Goal: Information Seeking & Learning: Learn about a topic

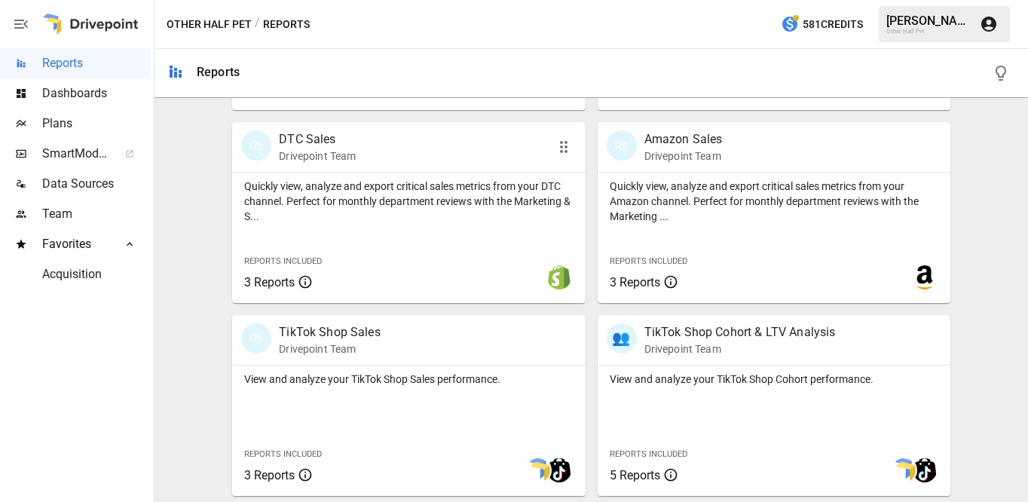
scroll to position [859, 0]
click at [334, 341] on p "TikTok Shop Sales" at bounding box center [330, 332] width 102 height 18
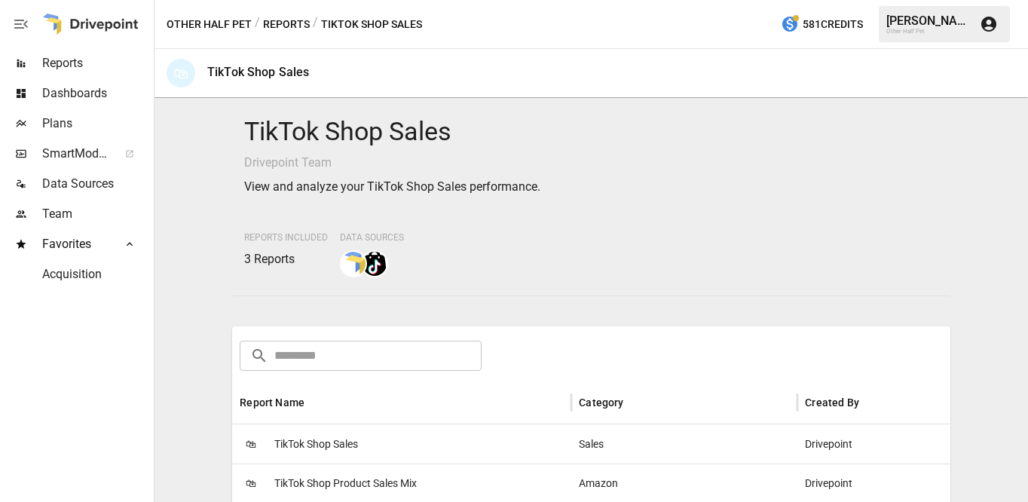
click at [317, 436] on span "TikTok Shop Sales" at bounding box center [316, 444] width 84 height 38
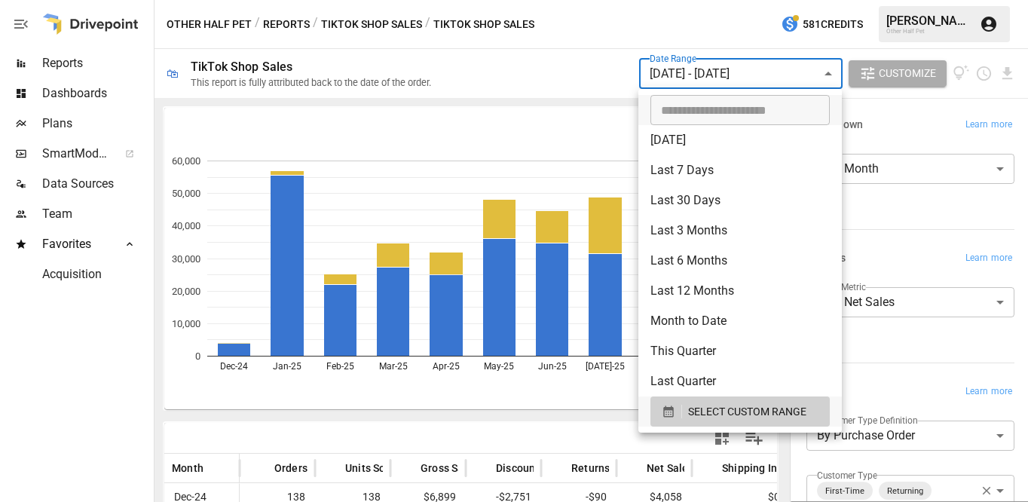
click at [716, 0] on body "Reports Dashboards Plans SmartModel ™ Data Sources Team Favorites Acquisition O…" at bounding box center [514, 0] width 1028 height 0
click at [690, 408] on span "SELECT CUSTOM RANGE" at bounding box center [747, 412] width 118 height 19
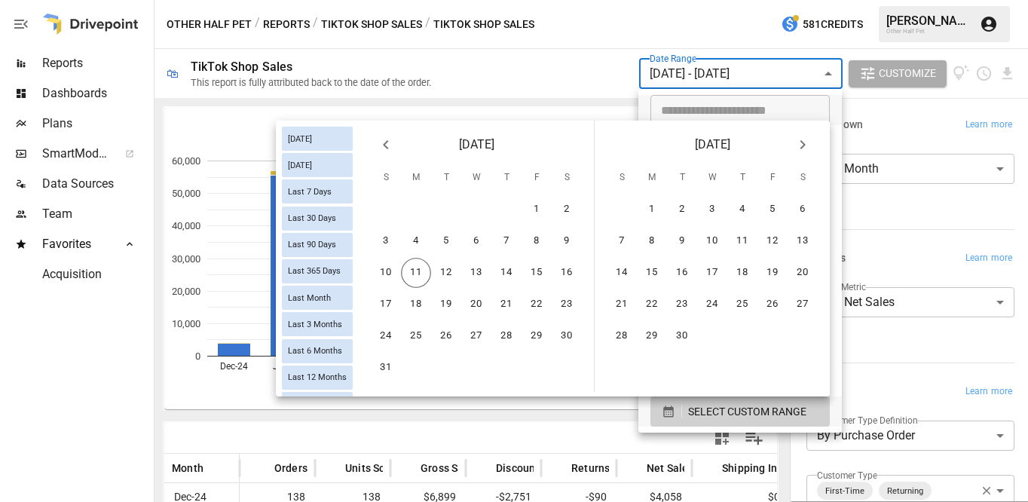
click at [387, 142] on icon "Previous month" at bounding box center [385, 144] width 5 height 9
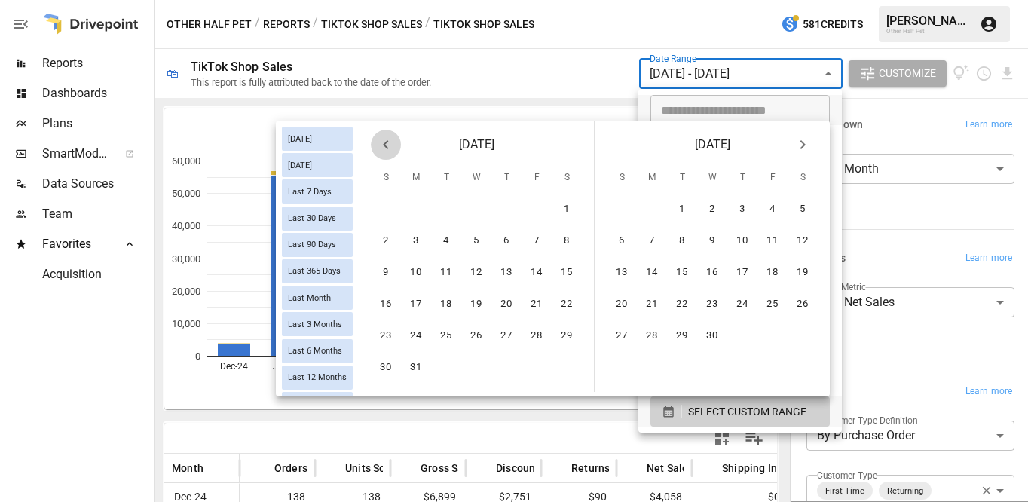
click at [387, 142] on icon "Previous month" at bounding box center [385, 144] width 5 height 9
click at [466, 210] on button "1" at bounding box center [476, 209] width 30 height 30
click at [796, 145] on icon "Next month" at bounding box center [803, 145] width 18 height 18
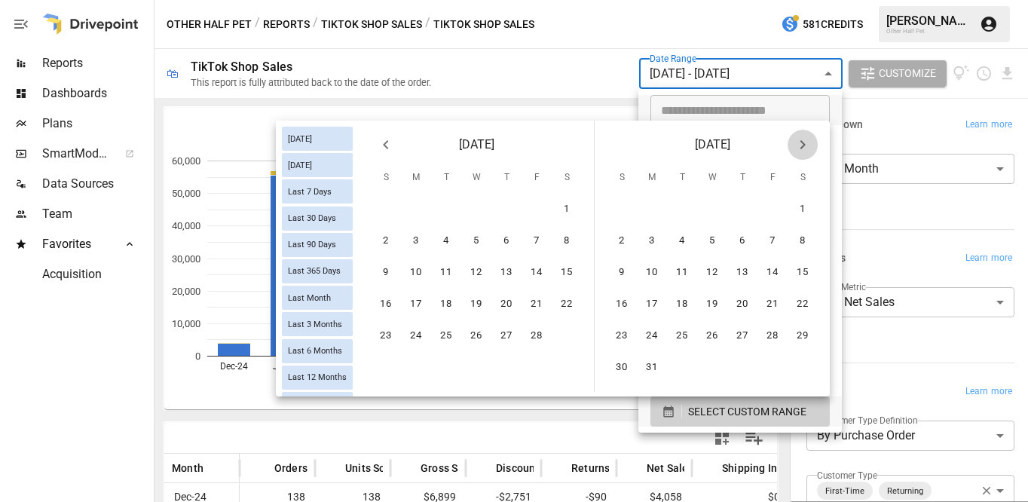
click at [796, 145] on icon "Next month" at bounding box center [803, 145] width 18 height 18
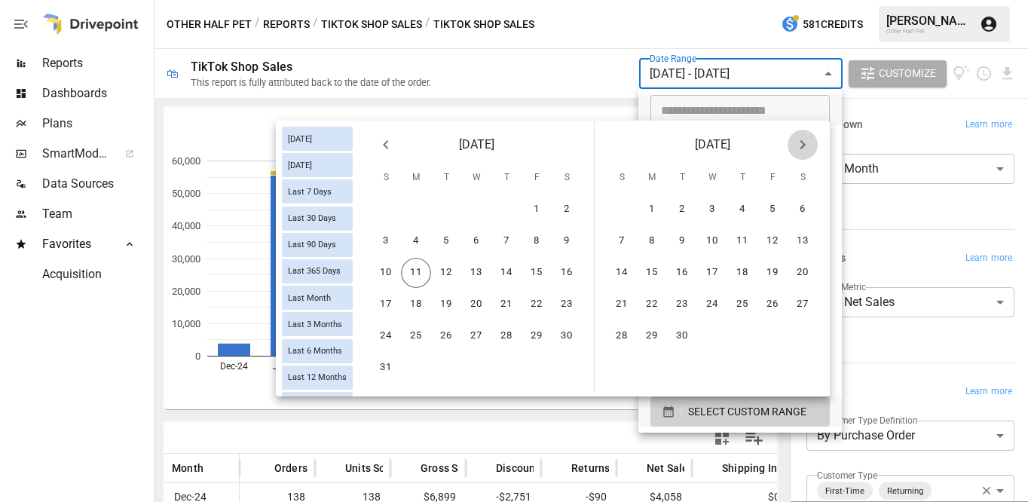
click at [796, 145] on icon "Next month" at bounding box center [803, 145] width 18 height 18
click at [384, 141] on icon "Previous month" at bounding box center [386, 145] width 18 height 18
click at [412, 284] on button "11" at bounding box center [416, 273] width 30 height 30
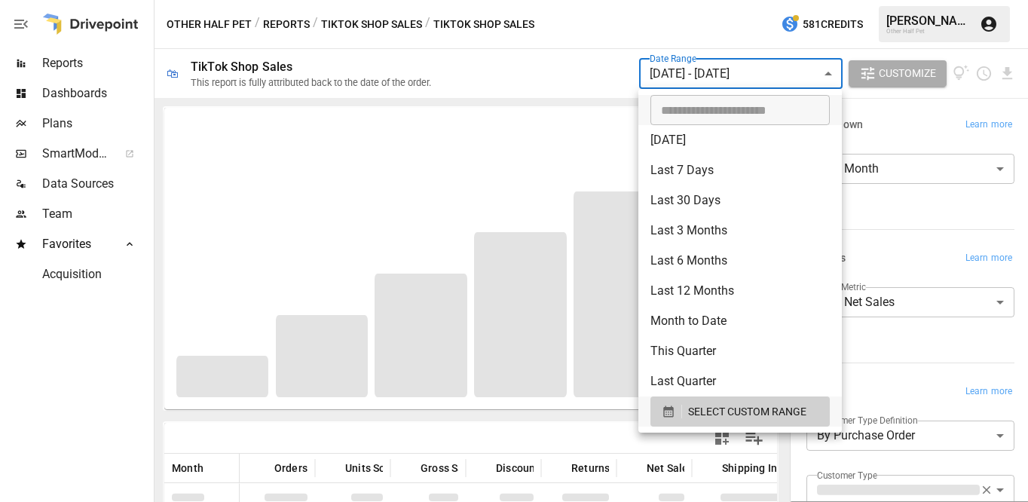
click at [942, 389] on div at bounding box center [514, 251] width 1028 height 502
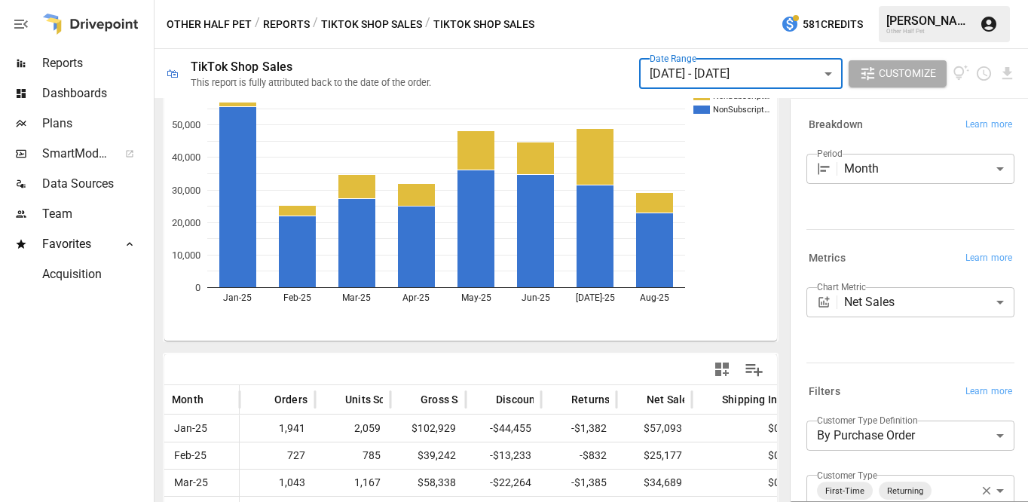
scroll to position [29, 0]
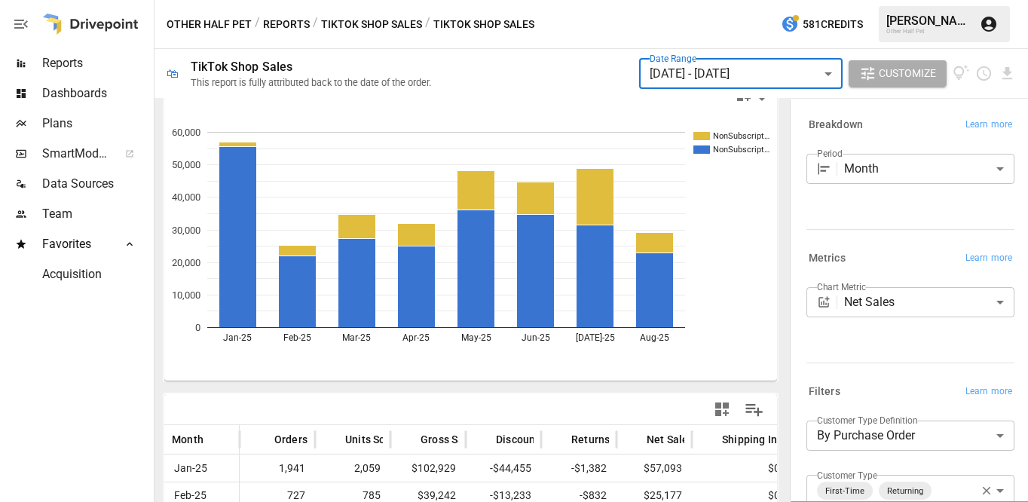
click at [905, 0] on body "Reports Dashboards Plans SmartModel ™ Data Sources Team Favorites Acquisition O…" at bounding box center [514, 0] width 1028 height 0
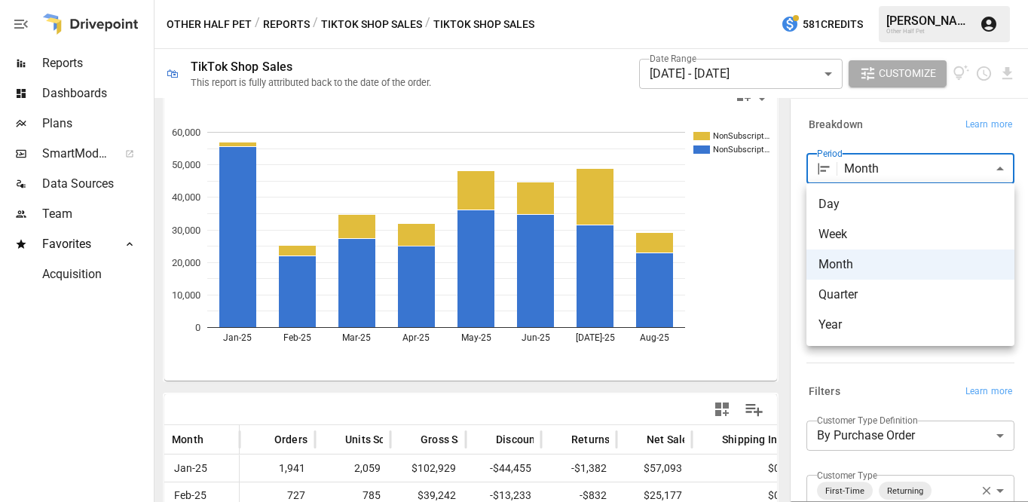
click at [874, 237] on span "Week" at bounding box center [911, 234] width 184 height 18
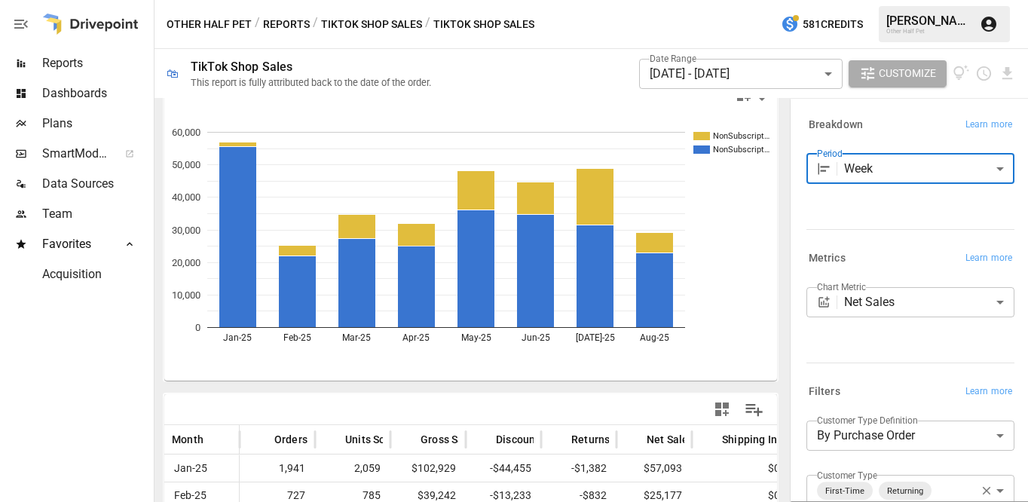
type input "****"
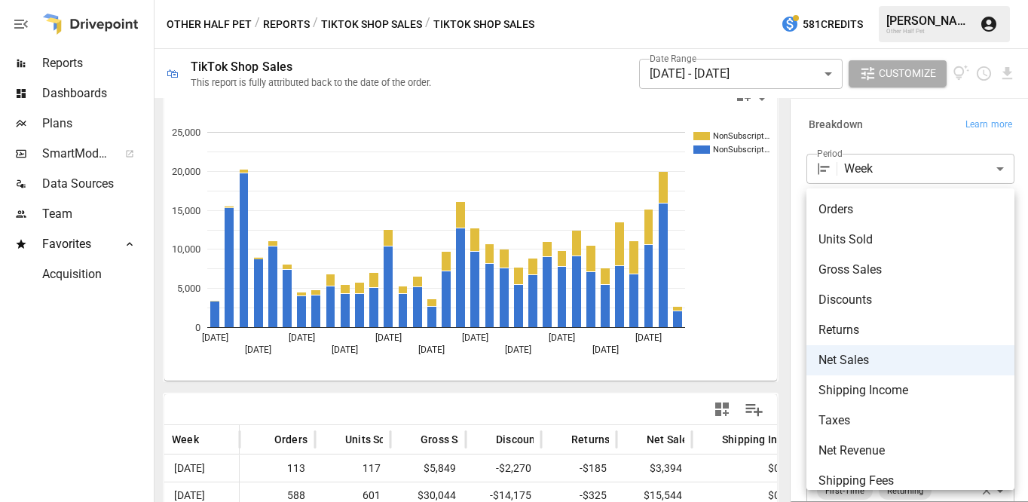
click at [873, 0] on body "Reports Dashboards Plans SmartModel ™ Data Sources Team Favorites Acquisition O…" at bounding box center [514, 0] width 1028 height 0
click at [849, 268] on span "Gross Sales" at bounding box center [911, 270] width 184 height 18
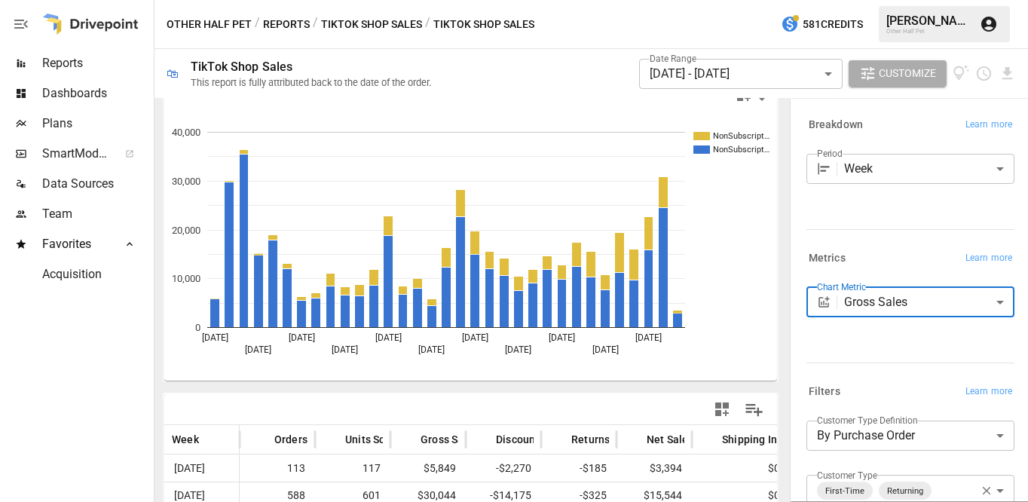
click at [860, 293] on label "Chart Metric" at bounding box center [841, 286] width 49 height 13
click at [860, 329] on div "**********" at bounding box center [908, 305] width 214 height 48
click at [860, 0] on body "Reports Dashboards Plans SmartModel ™ Data Sources Team Favorites Acquisition O…" at bounding box center [514, 0] width 1028 height 0
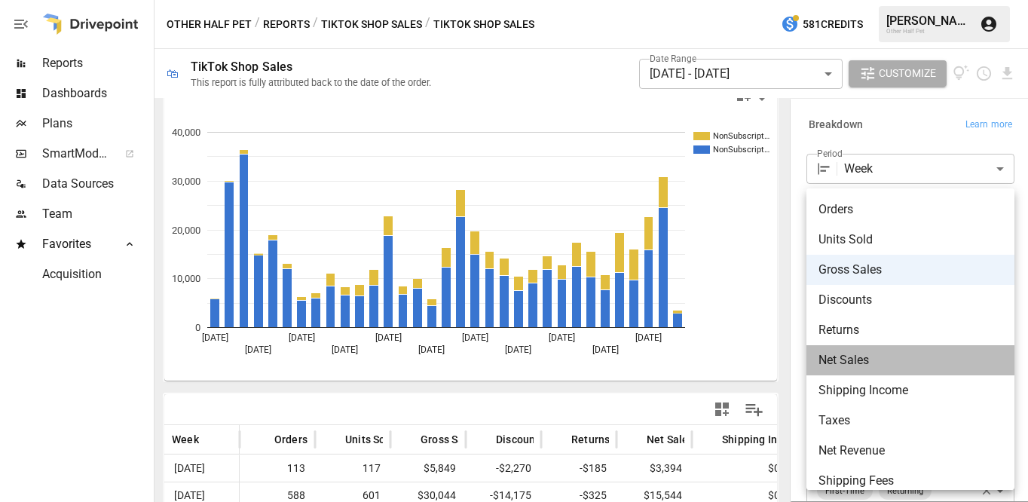
click at [851, 356] on span "Net Sales" at bounding box center [911, 360] width 184 height 18
type input "*********"
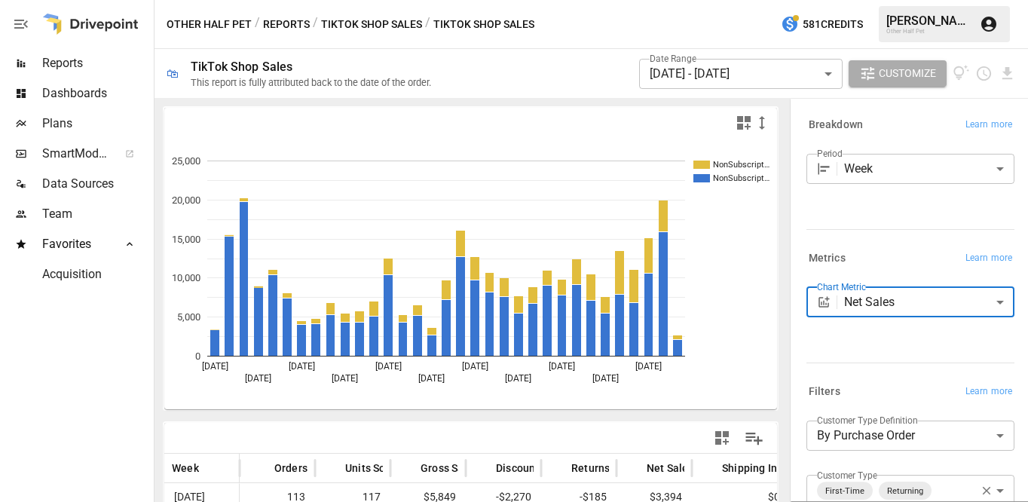
click at [397, 28] on button "TikTok Shop Sales" at bounding box center [371, 24] width 101 height 19
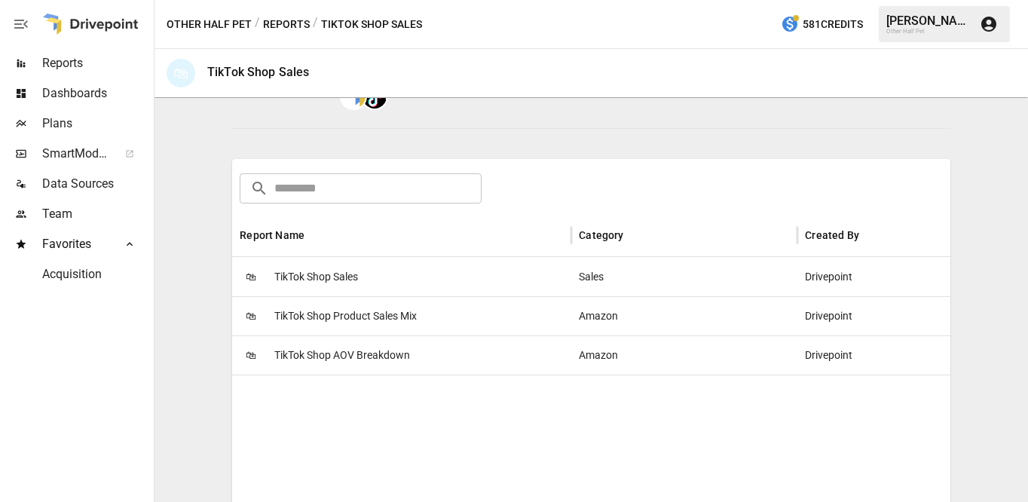
scroll to position [217, 0]
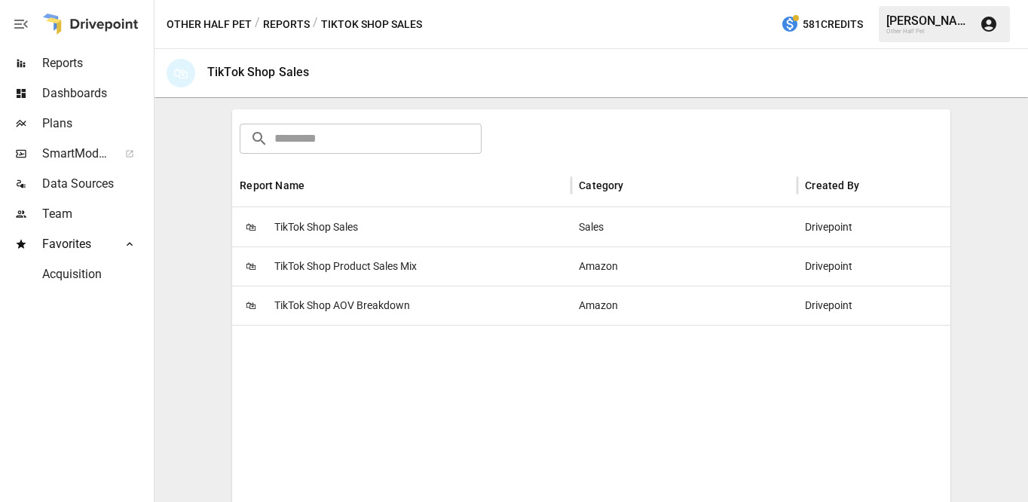
click at [383, 266] on span "TikTok Shop Product Sales Mix" at bounding box center [345, 266] width 142 height 38
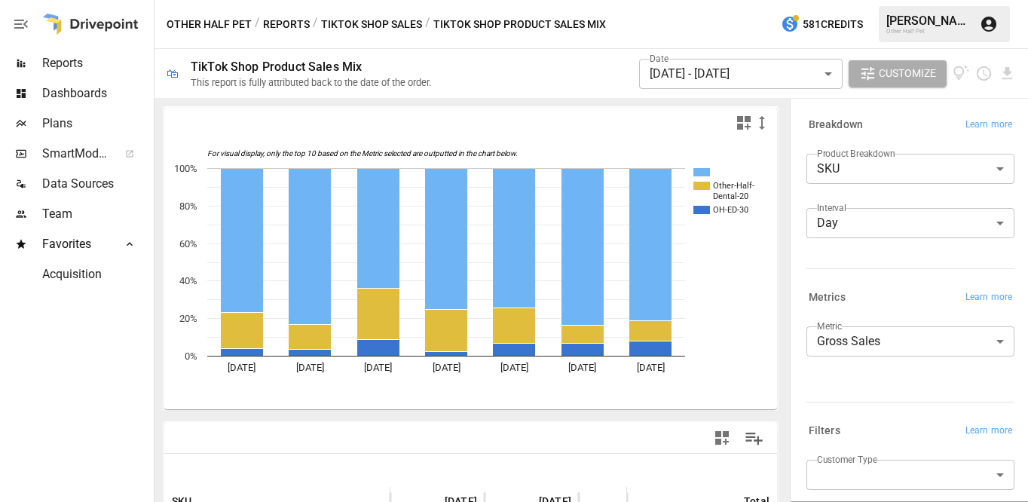
click at [699, 0] on body "Reports Dashboards Plans SmartModel ™ Data Sources Team Favorites Acquisition O…" at bounding box center [514, 0] width 1028 height 0
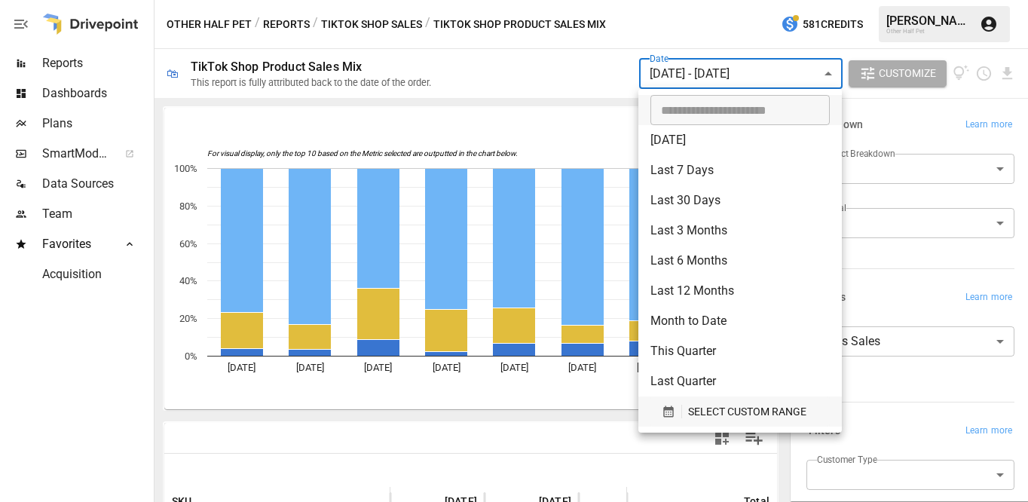
click at [724, 406] on span "SELECT CUSTOM RANGE" at bounding box center [747, 412] width 118 height 19
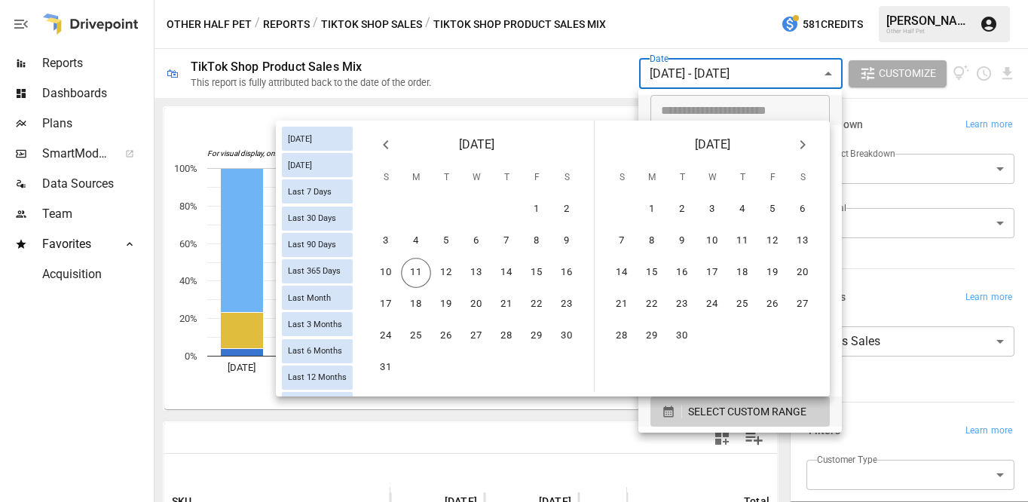
click at [388, 148] on icon "Previous month" at bounding box center [386, 145] width 18 height 18
click at [408, 308] on button "21" at bounding box center [416, 304] width 30 height 30
click at [654, 271] on button "11" at bounding box center [652, 273] width 30 height 30
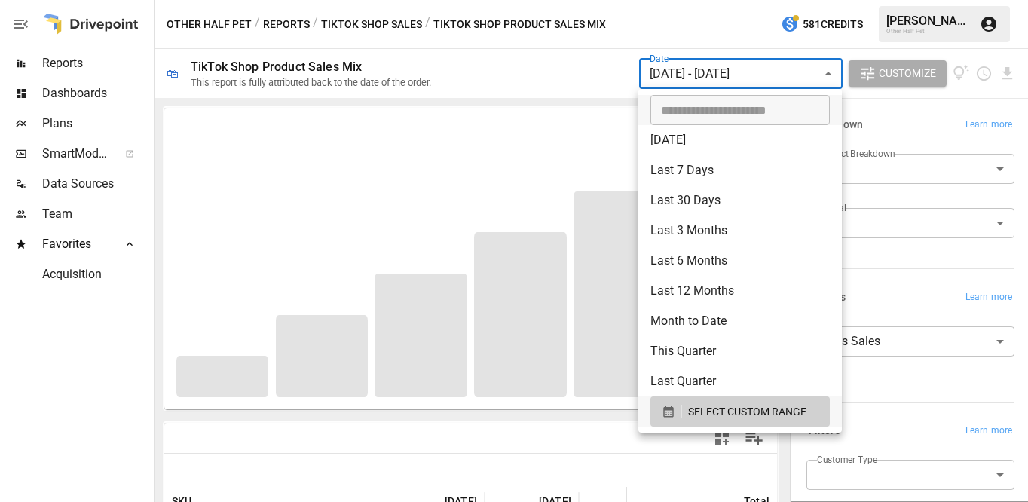
click at [548, 438] on div at bounding box center [514, 251] width 1028 height 502
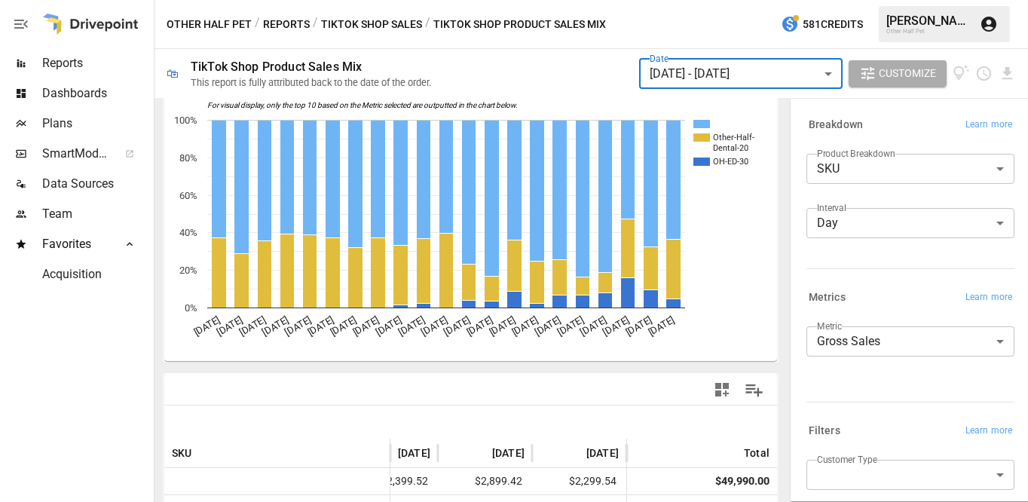
scroll to position [221, 0]
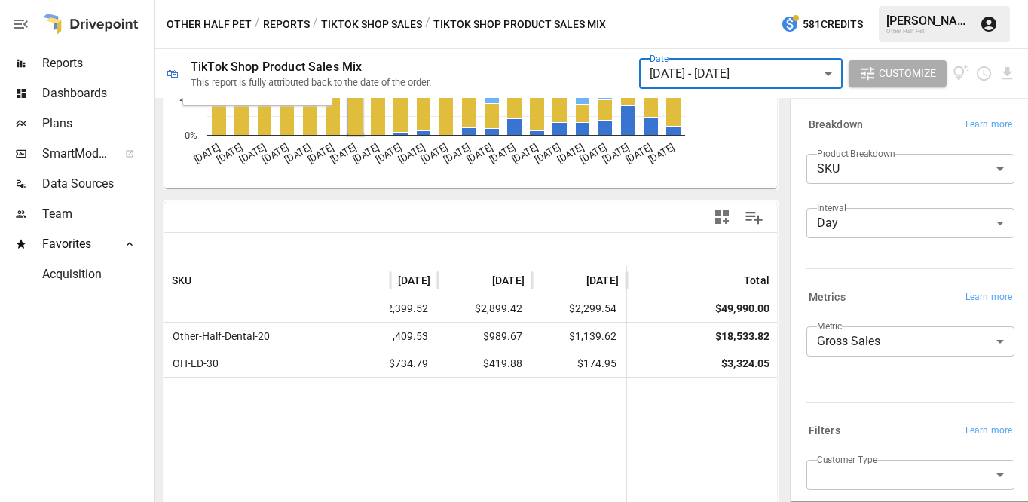
click at [357, 23] on button "TikTok Shop Sales" at bounding box center [371, 24] width 101 height 19
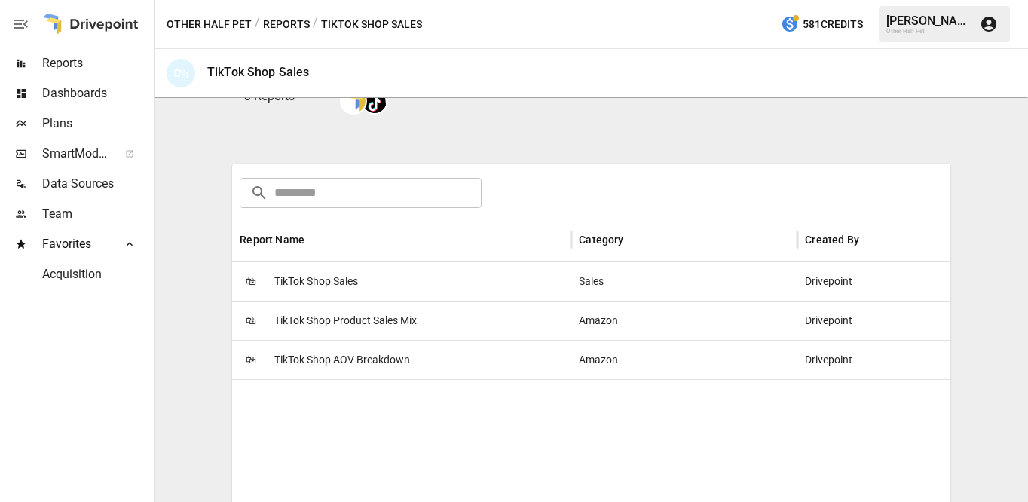
scroll to position [218, 0]
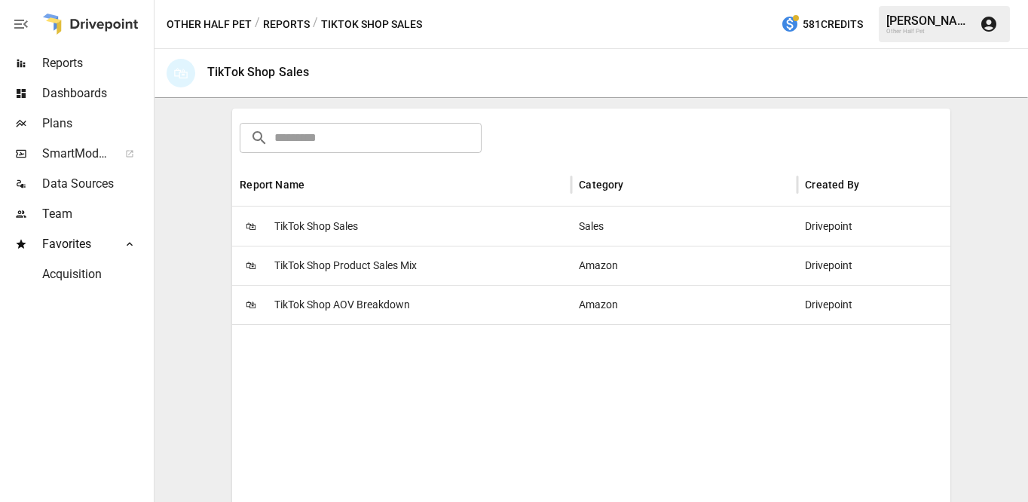
click at [321, 307] on span "TikTok Shop AOV Breakdown" at bounding box center [342, 305] width 136 height 38
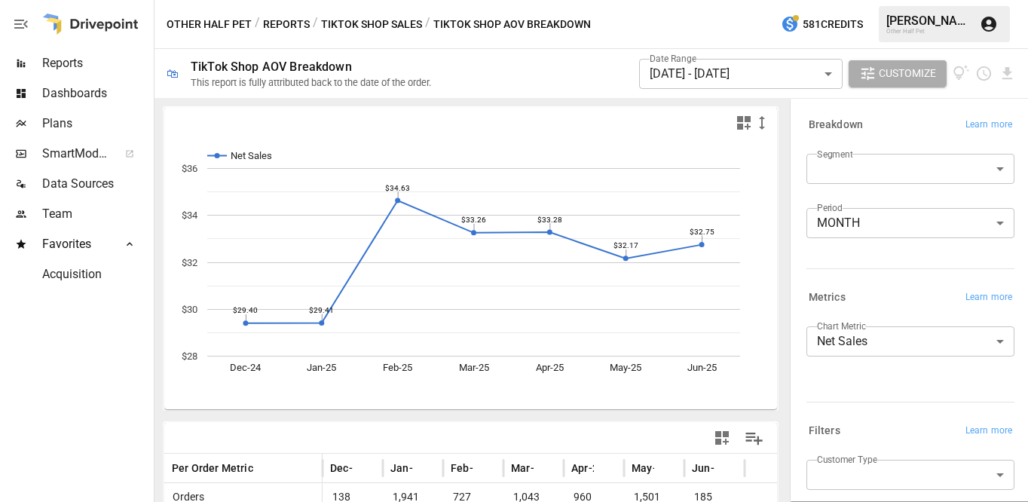
click at [766, 0] on body "Reports Dashboards Plans SmartModel ™ Data Sources Team Favorites Acquisition O…" at bounding box center [514, 0] width 1028 height 0
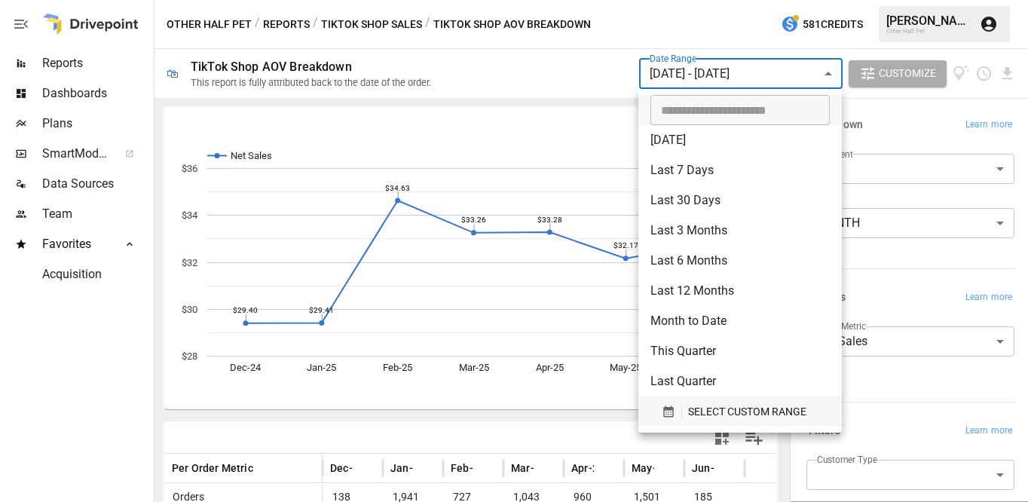
click at [726, 410] on span "SELECT CUSTOM RANGE" at bounding box center [747, 412] width 118 height 19
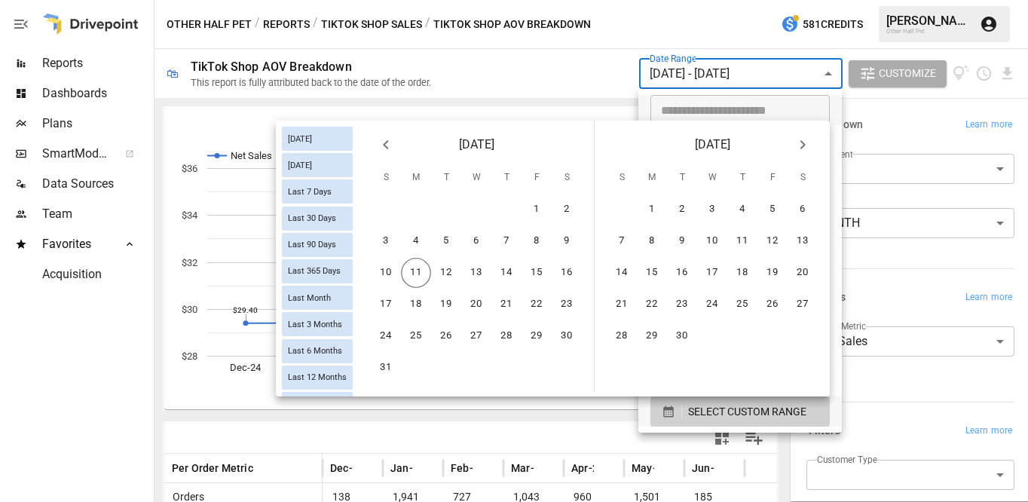
click at [383, 141] on icon "Previous month" at bounding box center [386, 145] width 18 height 18
click at [382, 148] on icon "Previous month" at bounding box center [386, 145] width 18 height 18
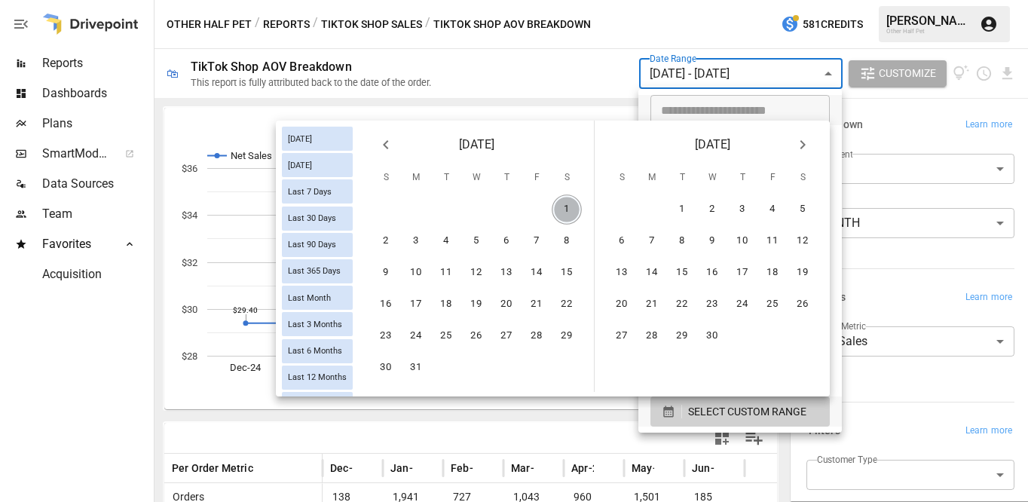
click at [559, 207] on button "1" at bounding box center [567, 209] width 30 height 30
click at [807, 145] on icon "Next month" at bounding box center [803, 145] width 18 height 18
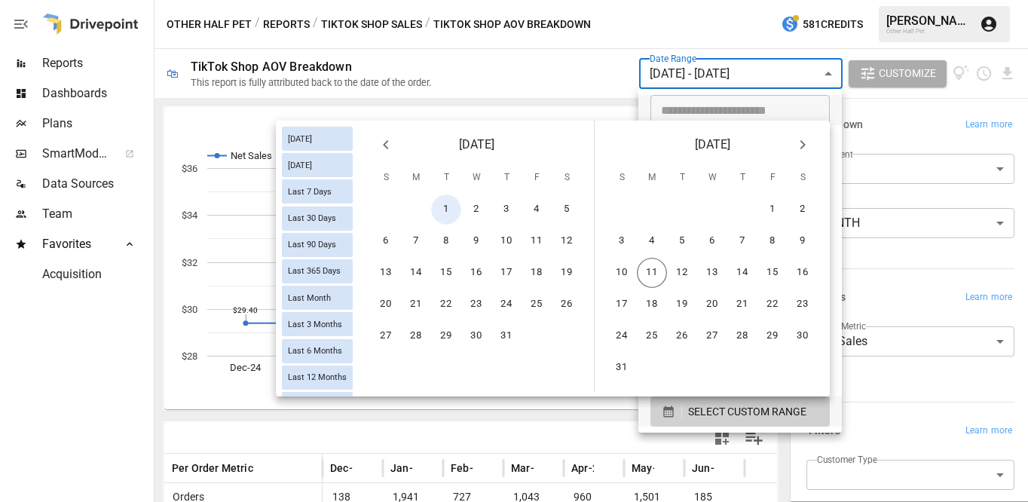
click at [807, 145] on icon "Next month" at bounding box center [803, 145] width 18 height 18
click at [416, 274] on button "11" at bounding box center [416, 273] width 30 height 30
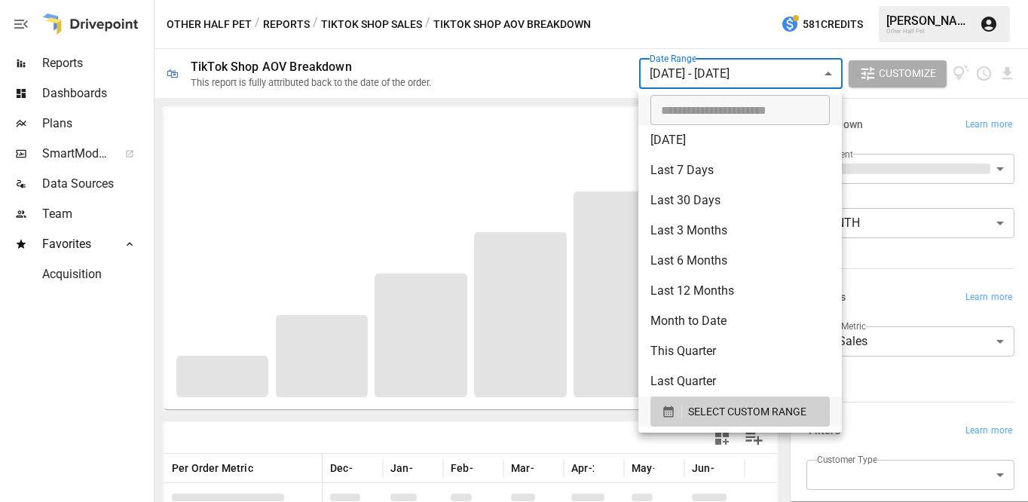
click at [921, 262] on div at bounding box center [514, 251] width 1028 height 502
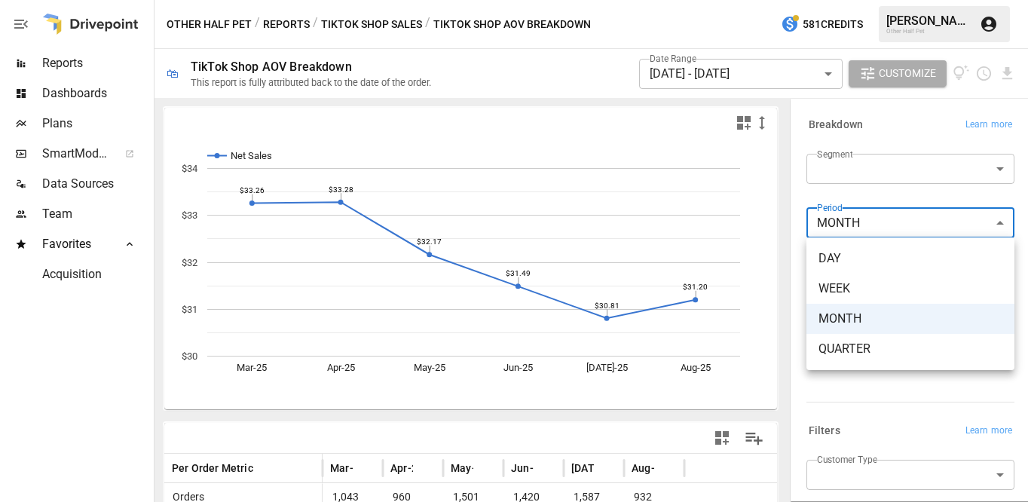
click at [878, 0] on body "Reports Dashboards Plans SmartModel ™ Data Sources Team Favorites Acquisition O…" at bounding box center [514, 0] width 1028 height 0
click at [859, 283] on span "WEEK" at bounding box center [911, 289] width 184 height 18
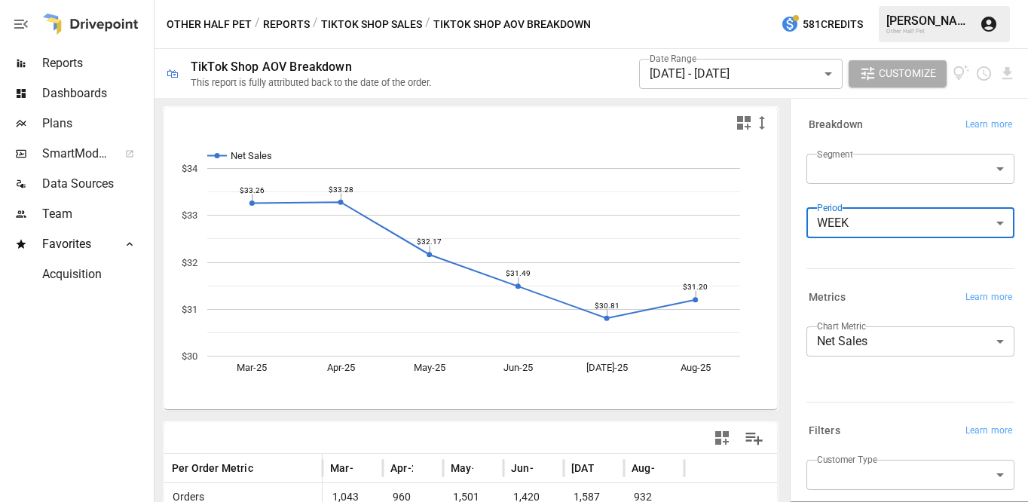
type input "****"
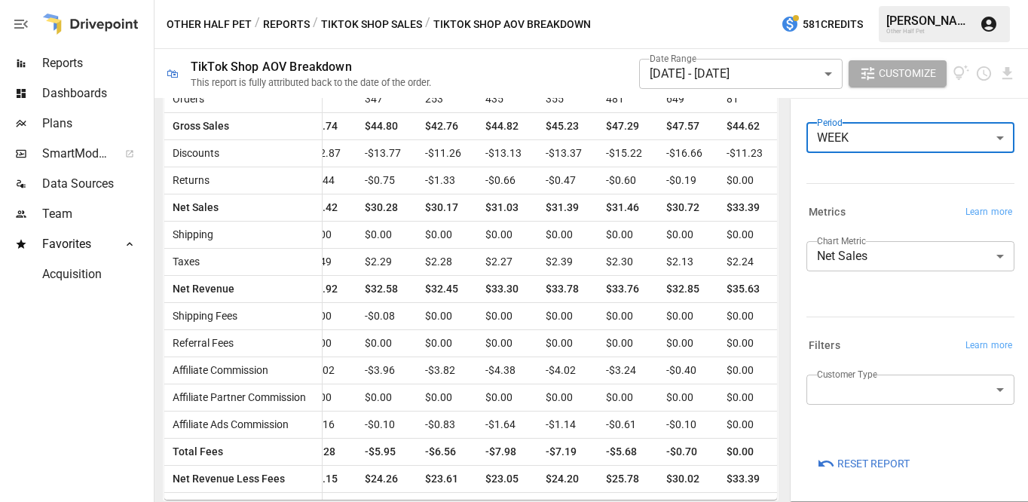
click at [908, 0] on body "Reports Dashboards Plans SmartModel ™ Data Sources Team Favorites Acquisition O…" at bounding box center [514, 0] width 1028 height 0
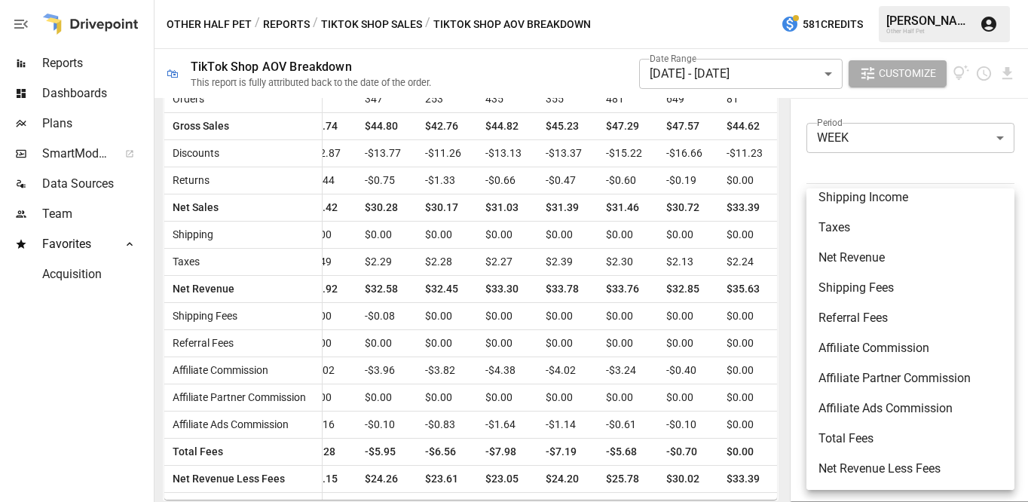
scroll to position [163, 0]
click at [859, 463] on span "Net Revenue Less Fees" at bounding box center [911, 469] width 184 height 18
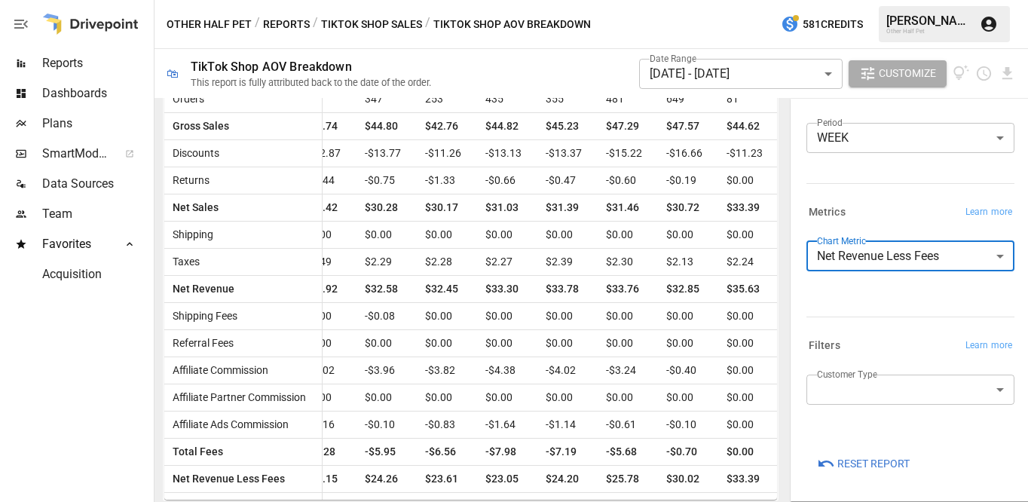
type input "**********"
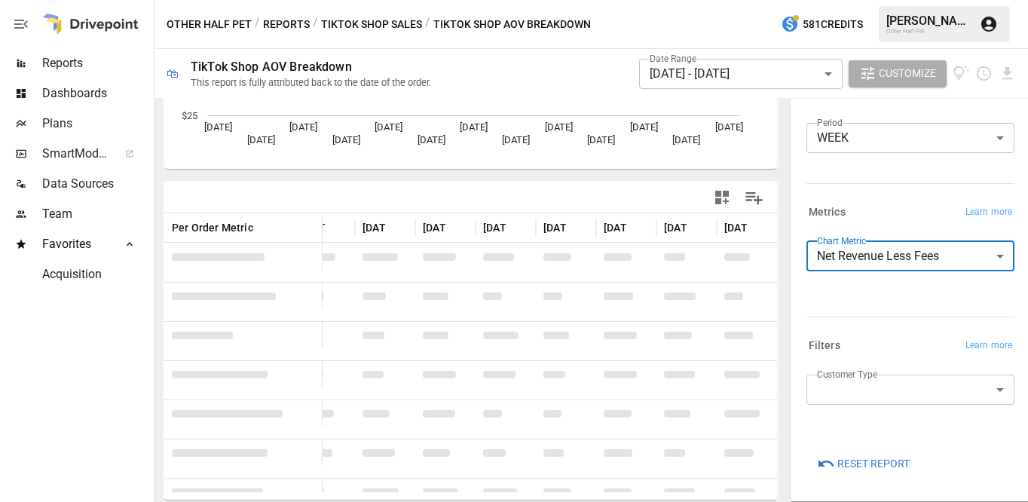
scroll to position [240, 0]
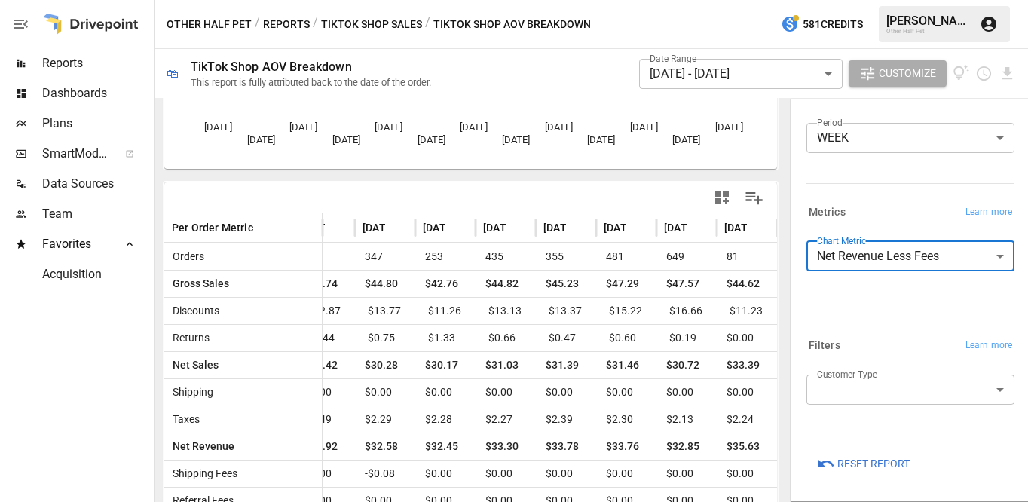
click at [874, 311] on div at bounding box center [908, 314] width 214 height 7
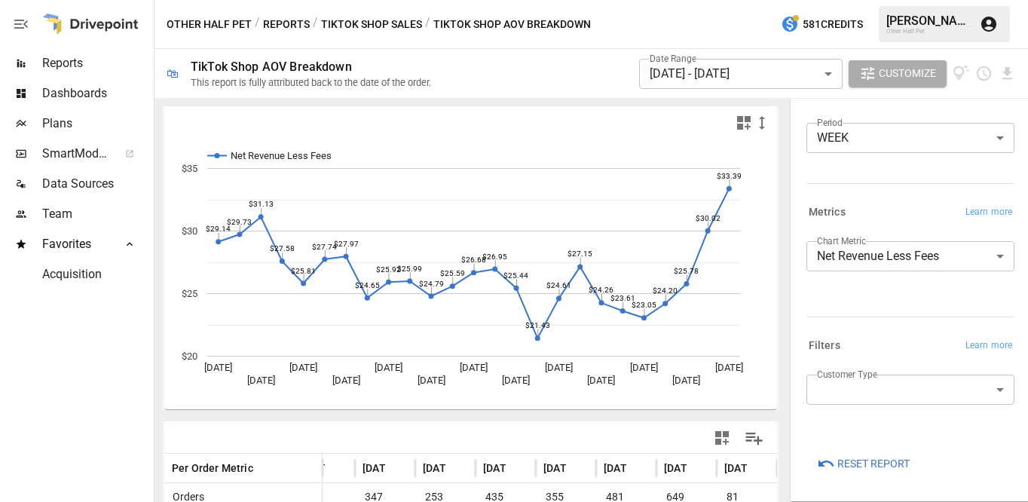
scroll to position [0, 0]
click at [281, 24] on button "Reports" at bounding box center [286, 24] width 47 height 19
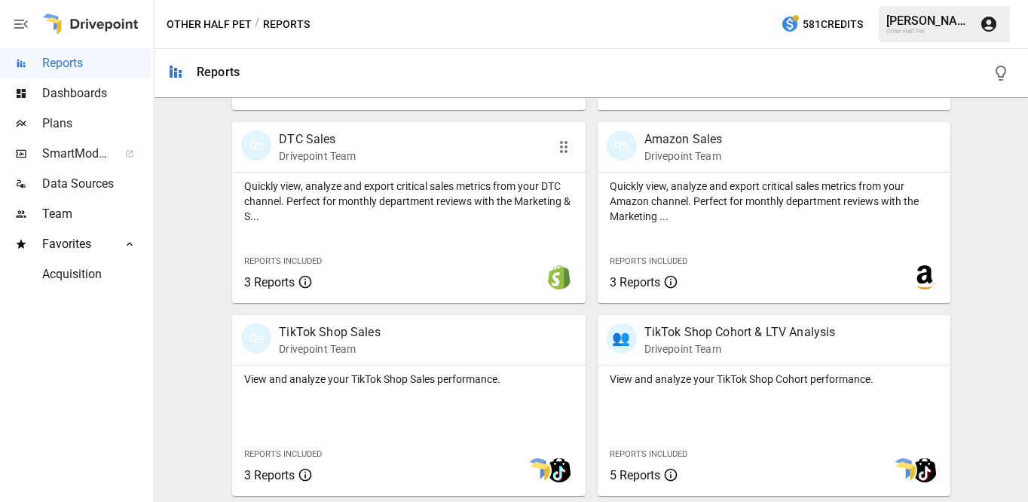
scroll to position [859, 0]
click at [340, 195] on p "Quickly view, analyze and export critical sales metrics from your DTC channel. …" at bounding box center [408, 201] width 329 height 45
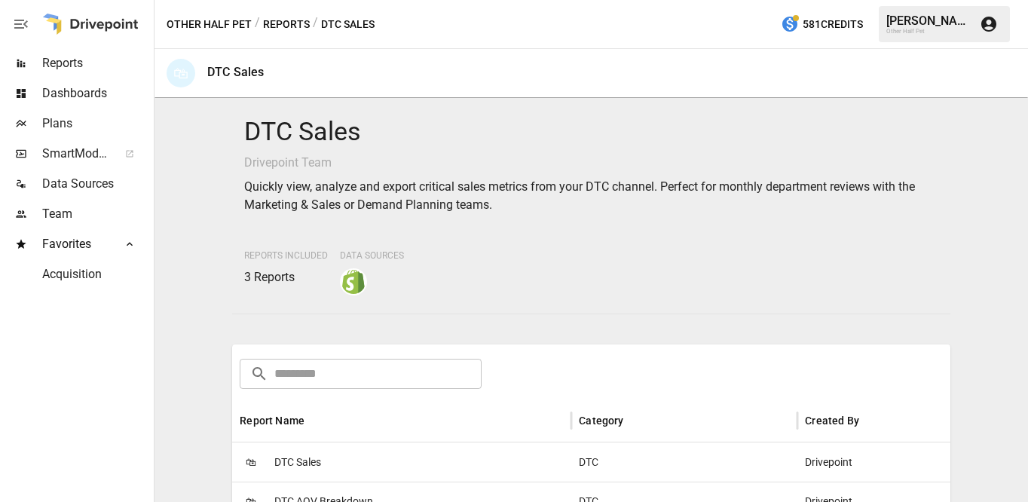
click at [292, 464] on span "DTC Sales" at bounding box center [297, 462] width 47 height 38
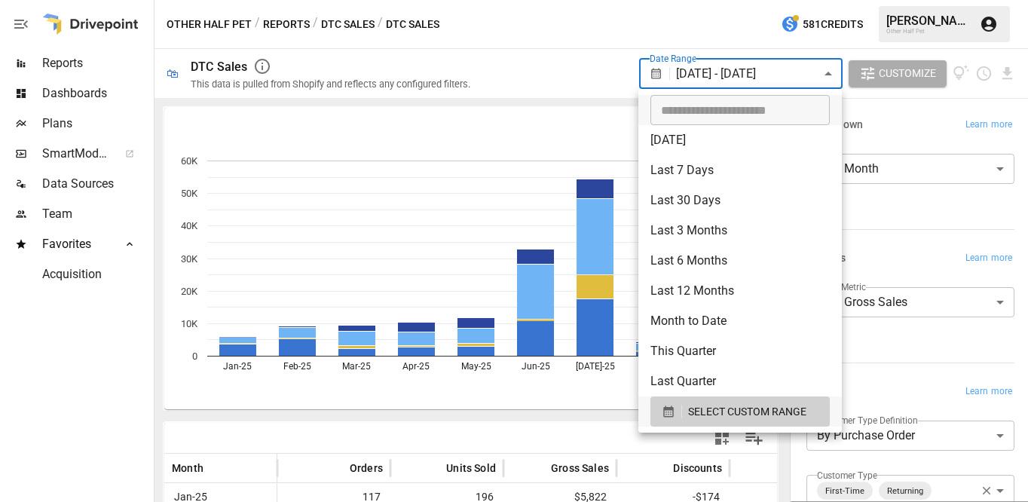
click at [717, 0] on body "**********" at bounding box center [514, 0] width 1028 height 0
click at [696, 422] on button "SELECT CUSTOM RANGE" at bounding box center [740, 412] width 179 height 30
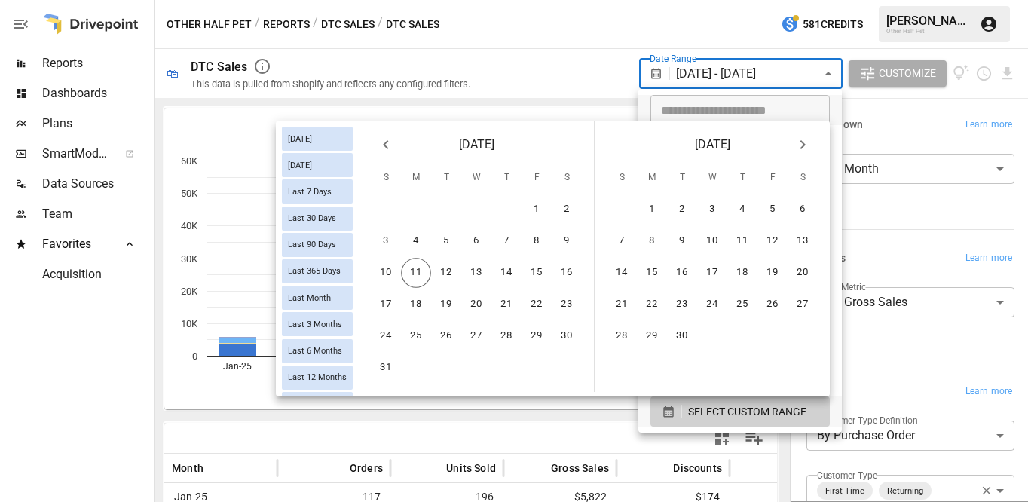
click at [384, 141] on icon "Previous month" at bounding box center [386, 145] width 18 height 18
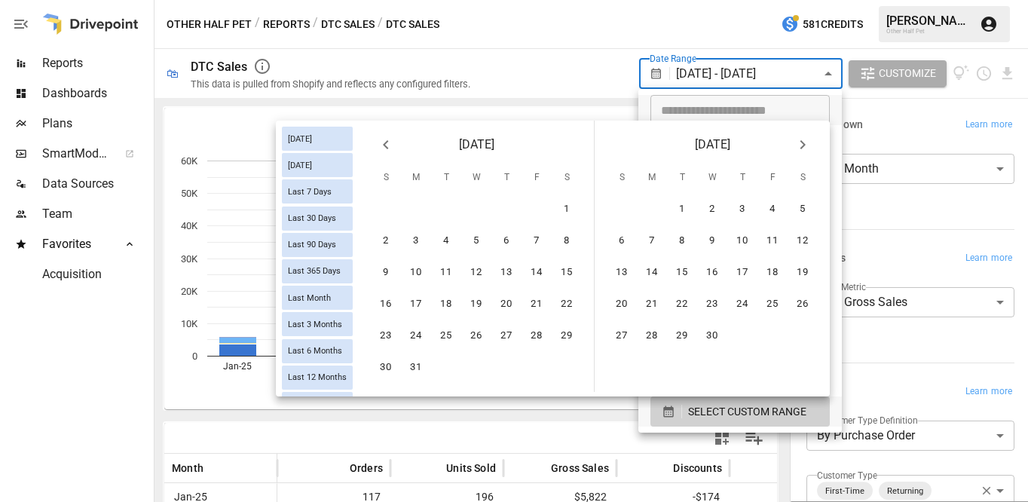
click at [384, 141] on icon "Previous month" at bounding box center [386, 145] width 18 height 18
click at [477, 213] on button "1" at bounding box center [476, 209] width 30 height 30
click at [811, 139] on icon "Next month" at bounding box center [803, 145] width 18 height 18
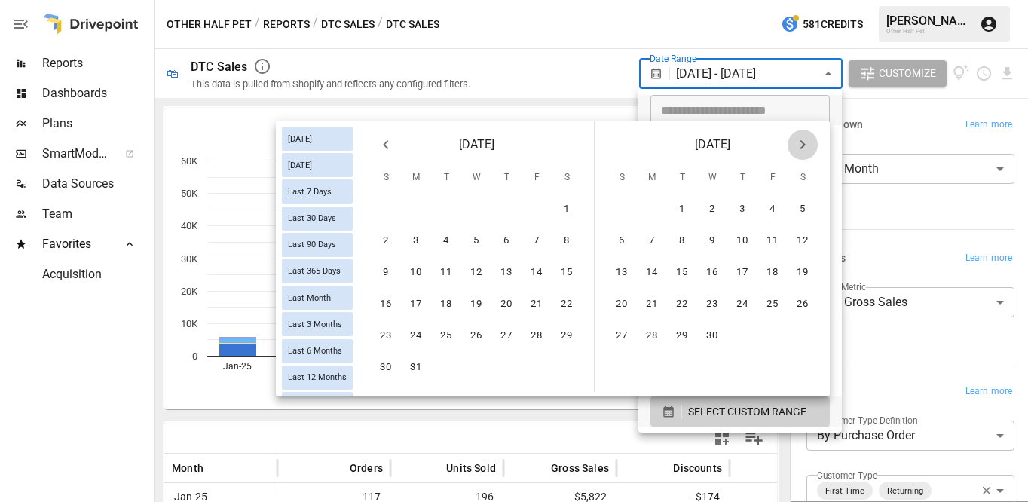
click at [811, 139] on icon "Next month" at bounding box center [803, 145] width 18 height 18
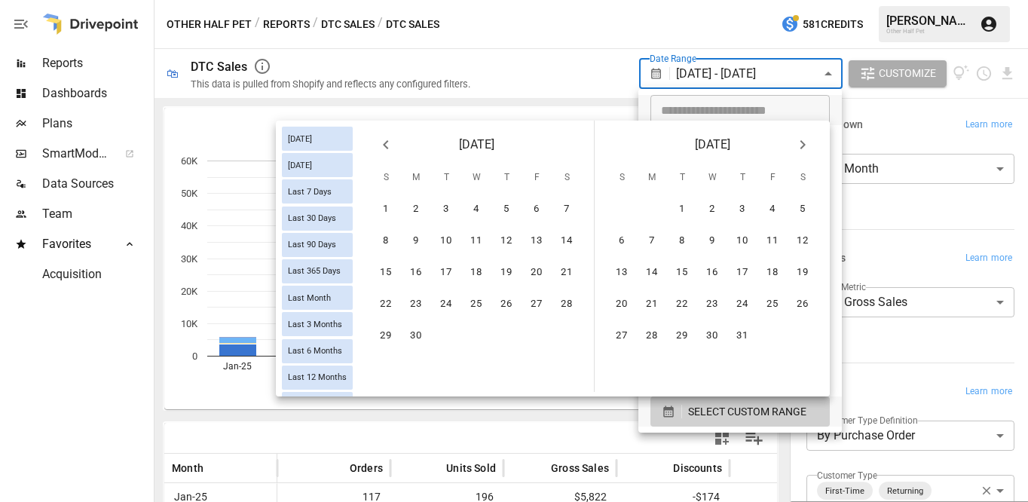
click at [807, 143] on icon "Next month" at bounding box center [803, 145] width 18 height 18
click at [648, 276] on button "11" at bounding box center [652, 273] width 30 height 30
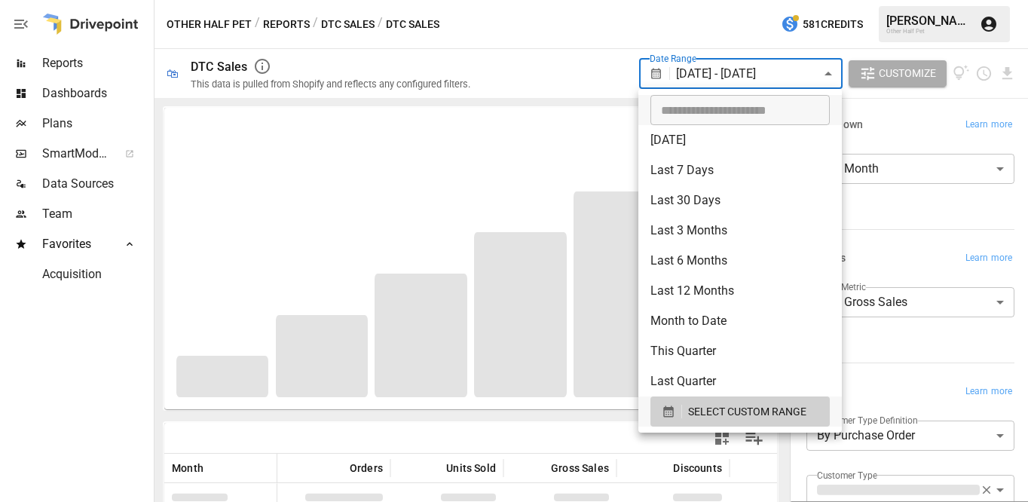
click at [926, 249] on div at bounding box center [514, 251] width 1028 height 502
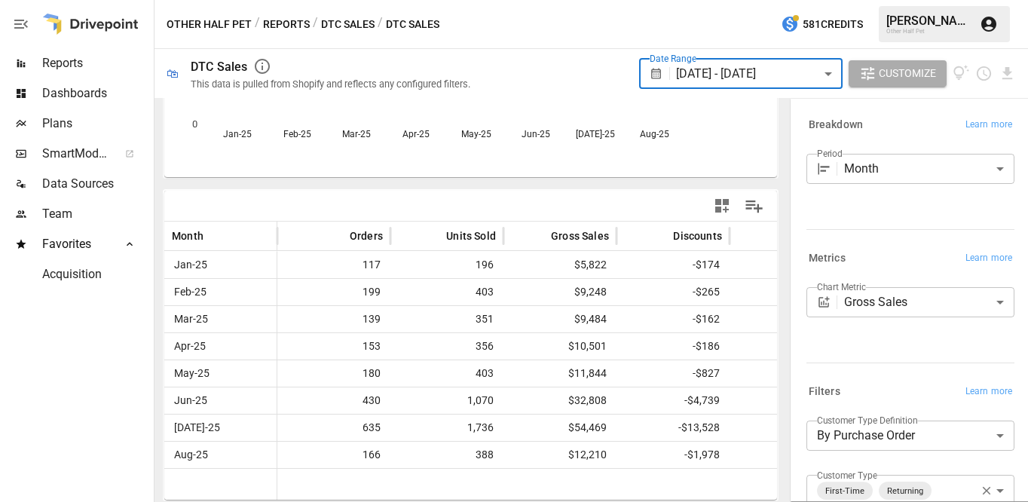
scroll to position [232, 0]
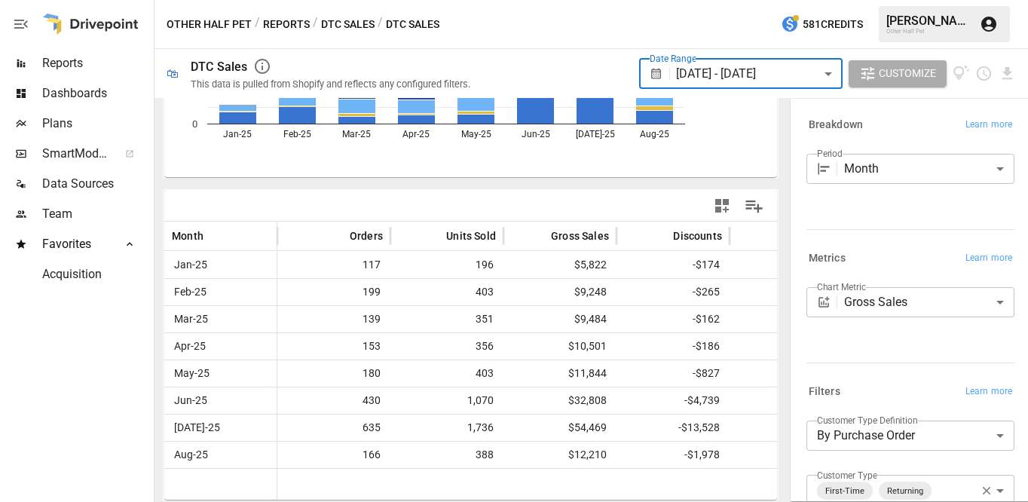
click at [885, 0] on body "**********" at bounding box center [514, 0] width 1028 height 0
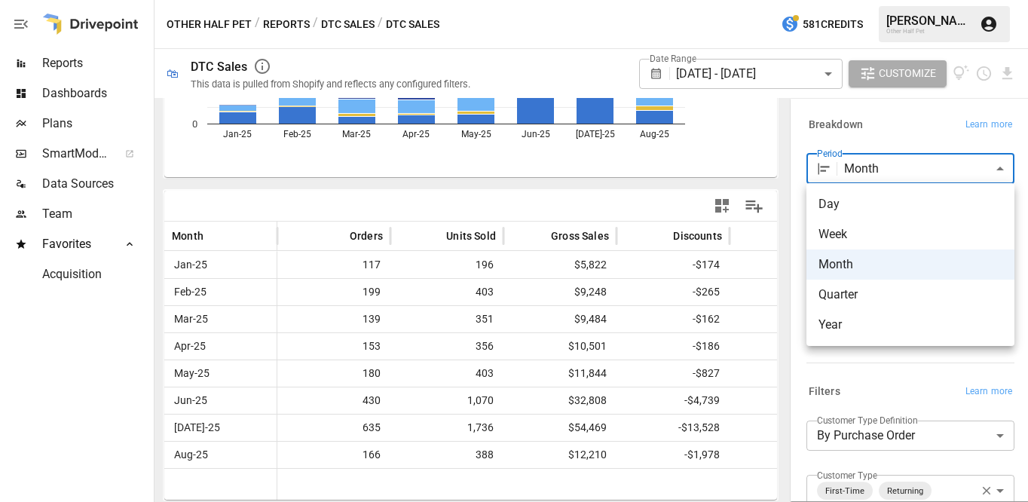
click at [600, 487] on div at bounding box center [514, 251] width 1028 height 502
click at [914, 0] on body "**********" at bounding box center [514, 0] width 1028 height 0
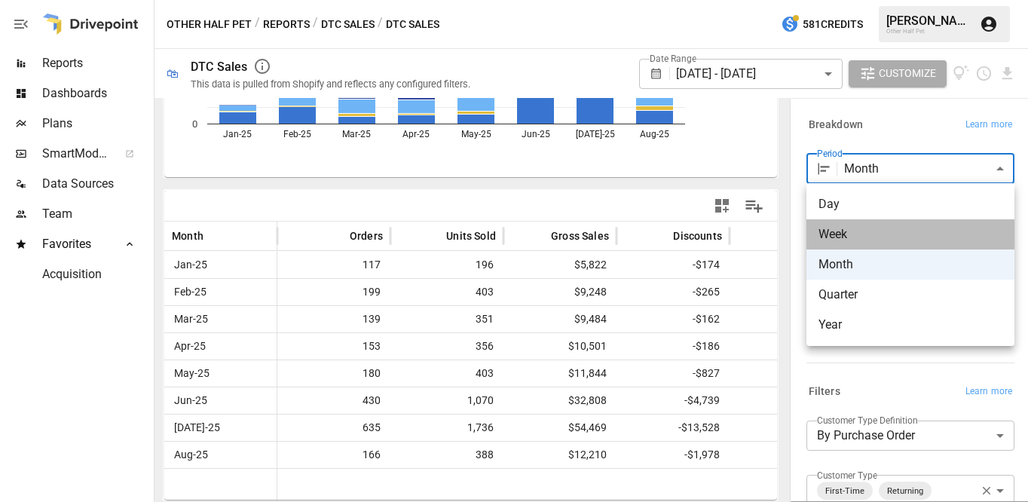
click at [881, 228] on span "Week" at bounding box center [911, 234] width 184 height 18
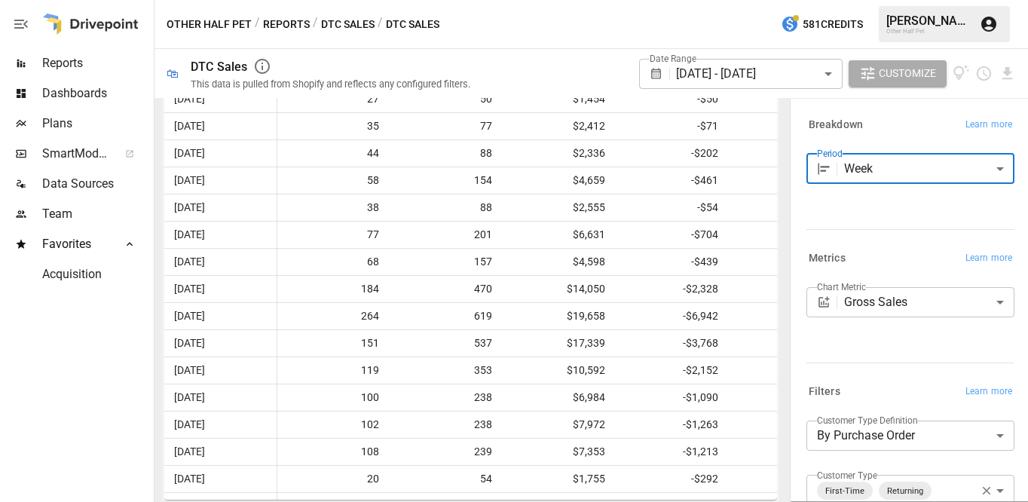
click at [861, 0] on body "Reports Dashboards Plans SmartModel ™ Data Sources Team Favorites Acquisition O…" at bounding box center [514, 0] width 1028 height 0
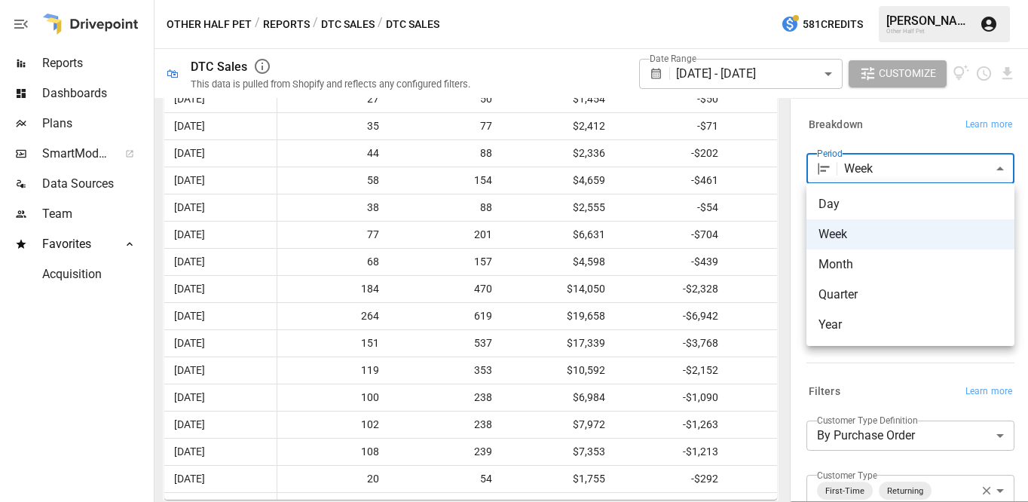
click at [834, 257] on span "Month" at bounding box center [911, 265] width 184 height 18
type input "*****"
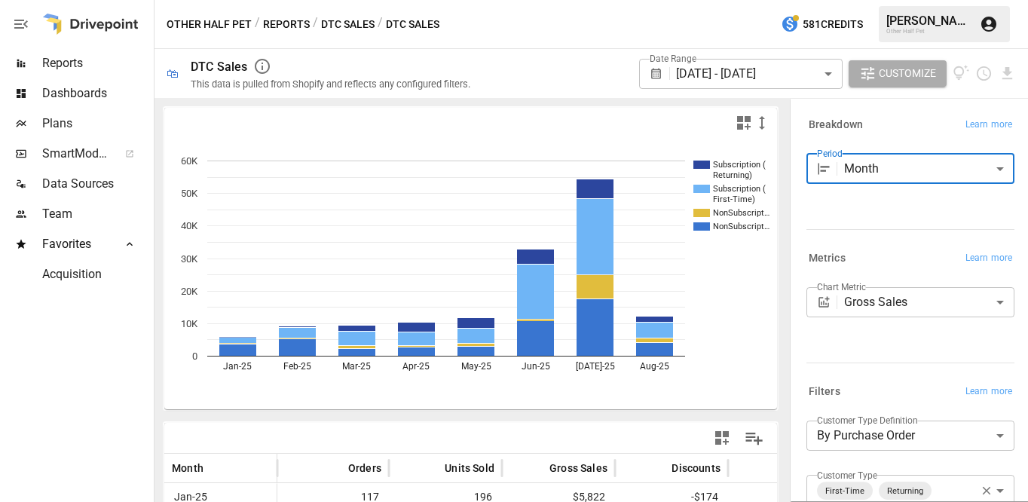
click at [342, 21] on button "DTC Sales" at bounding box center [348, 24] width 54 height 19
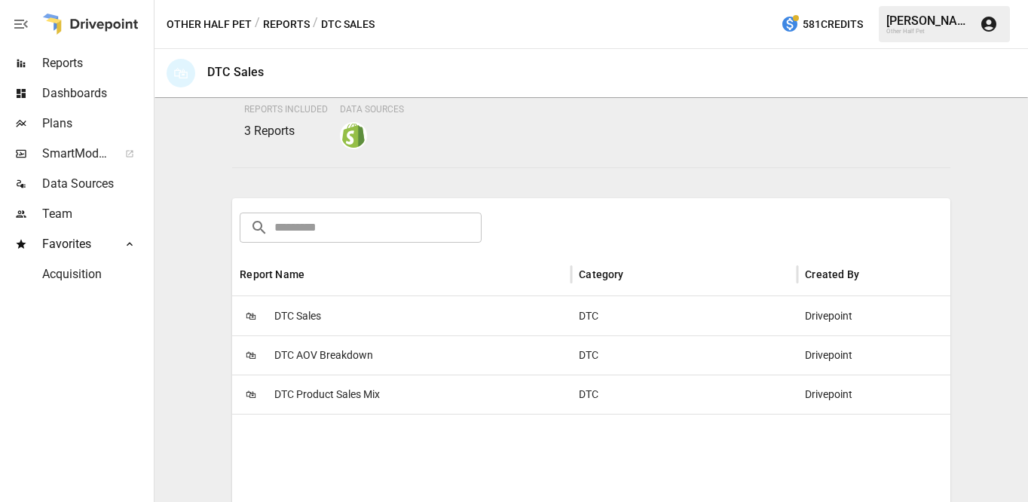
scroll to position [187, 0]
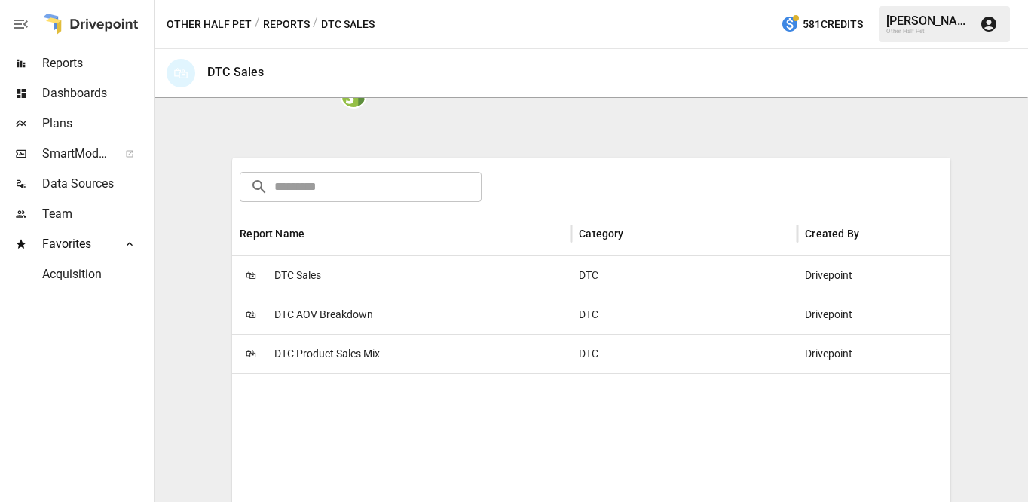
click at [319, 353] on span "DTC Product Sales Mix" at bounding box center [327, 354] width 106 height 38
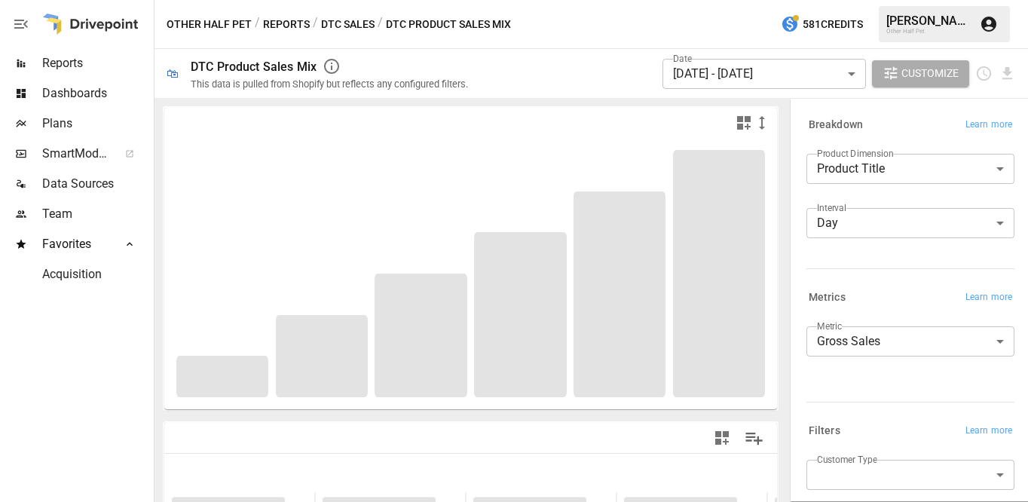
click at [787, 0] on body "**********" at bounding box center [514, 0] width 1028 height 0
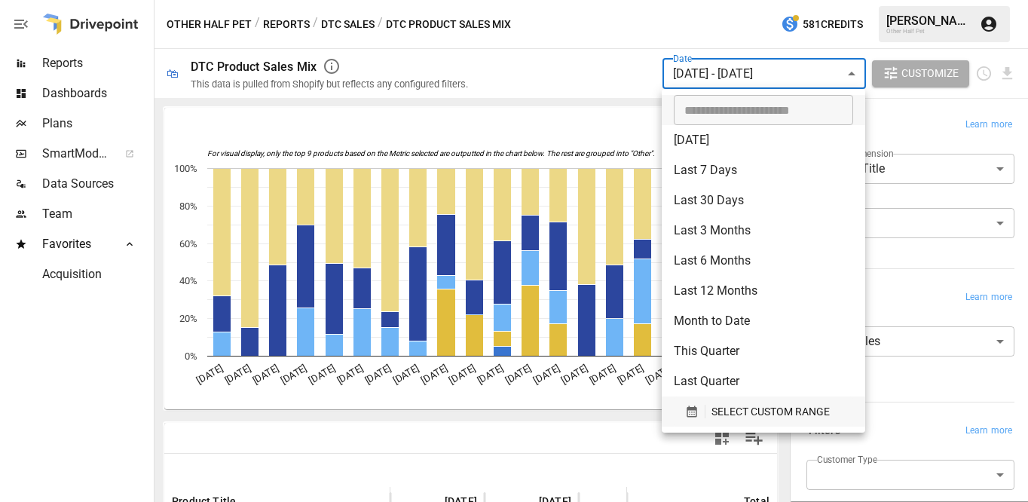
click at [741, 409] on span "SELECT CUSTOM RANGE" at bounding box center [771, 412] width 118 height 19
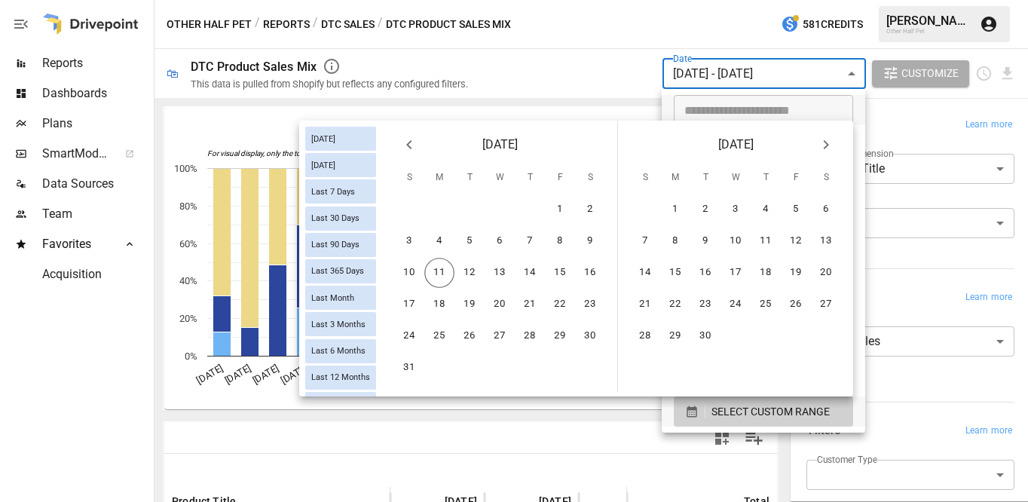
click at [413, 148] on icon "Previous month" at bounding box center [409, 145] width 18 height 18
click at [586, 304] on button "26" at bounding box center [590, 304] width 30 height 30
click at [679, 273] on button "11" at bounding box center [675, 273] width 30 height 30
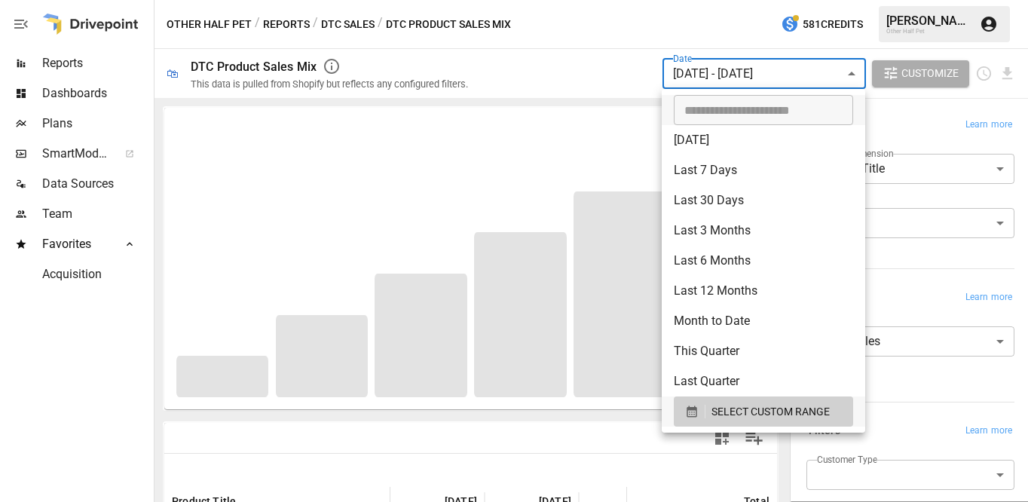
click at [631, 446] on div at bounding box center [514, 251] width 1028 height 502
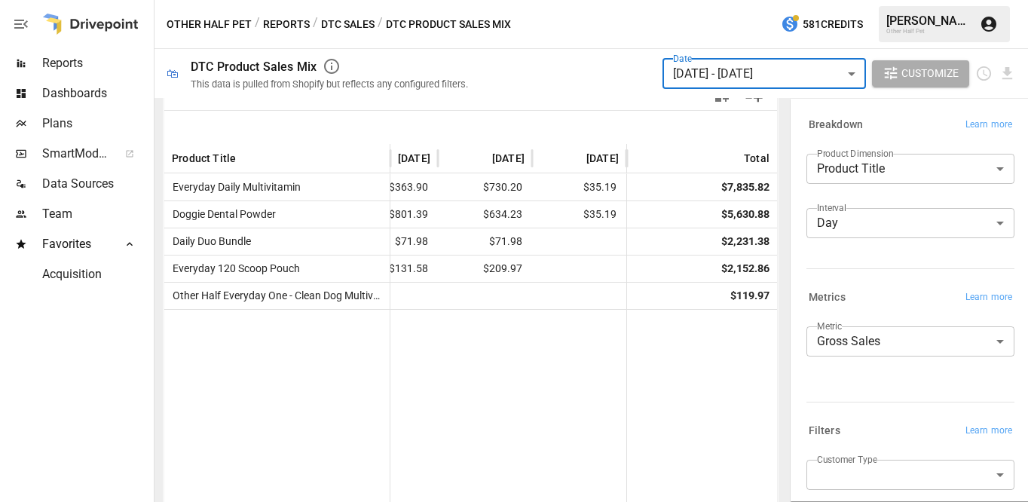
scroll to position [0, 1366]
click at [351, 22] on button "DTC Sales" at bounding box center [348, 24] width 54 height 19
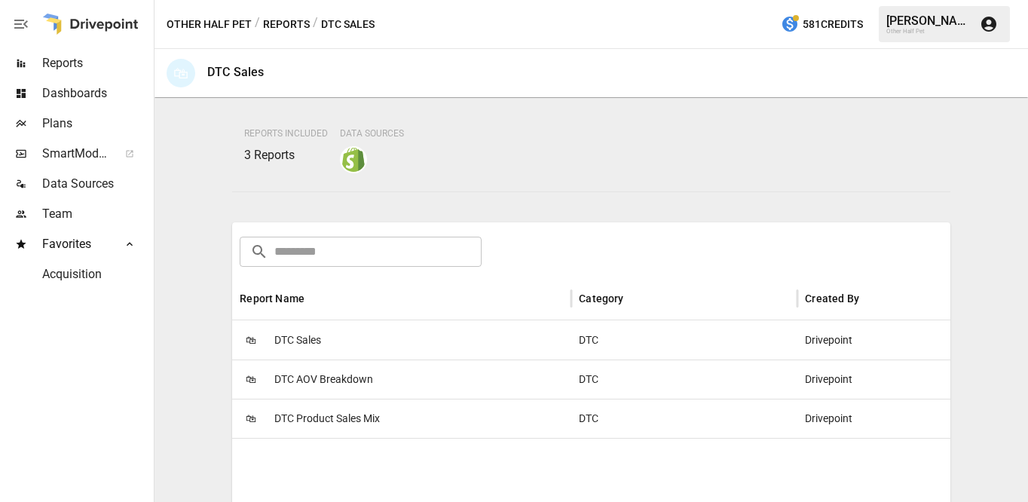
scroll to position [241, 0]
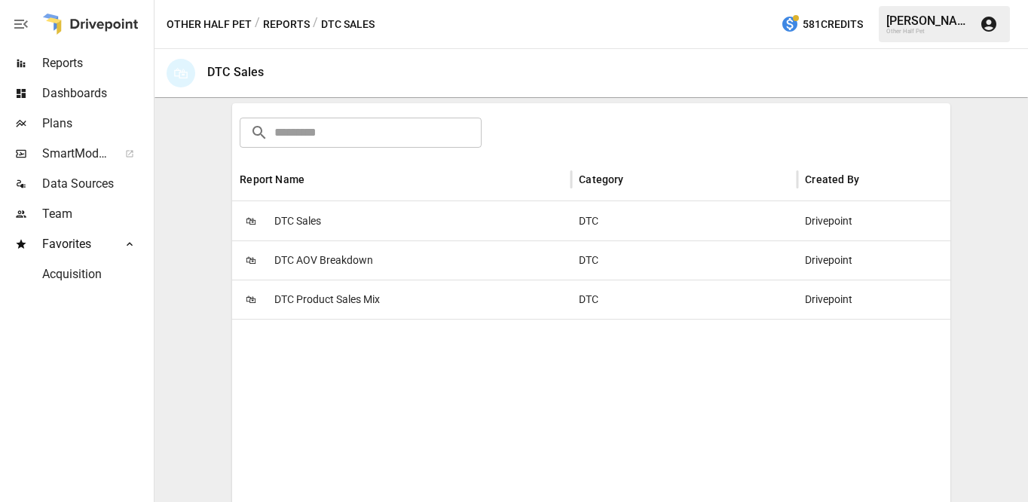
click at [332, 254] on span "DTC AOV Breakdown" at bounding box center [323, 260] width 99 height 38
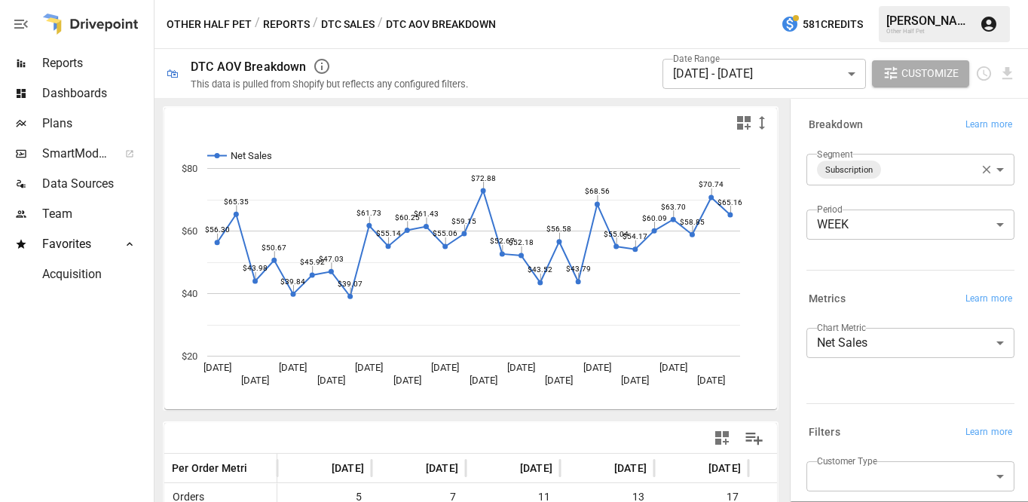
click at [752, 0] on body "Reports Dashboards Plans SmartModel ™ Data Sources Team Favorites Acquisition O…" at bounding box center [514, 0] width 1028 height 0
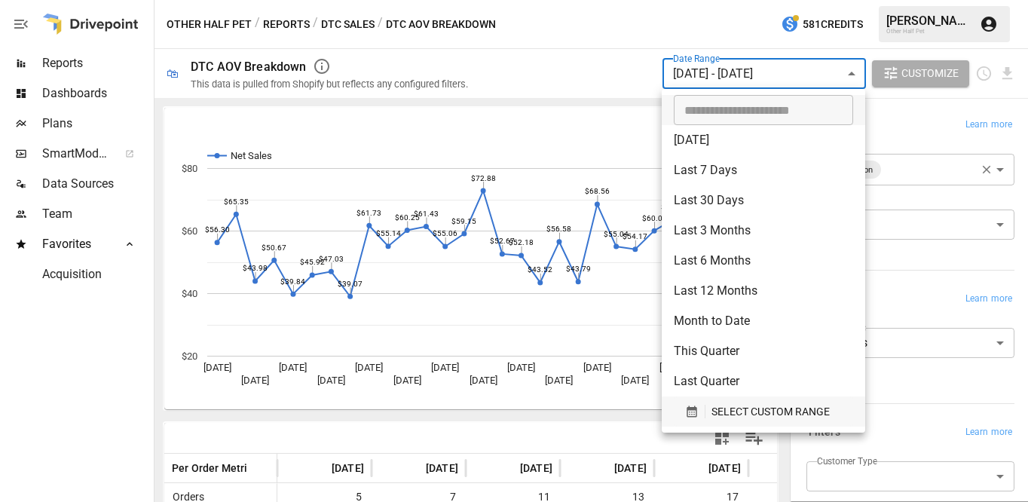
click at [759, 418] on span "SELECT CUSTOM RANGE" at bounding box center [771, 412] width 118 height 19
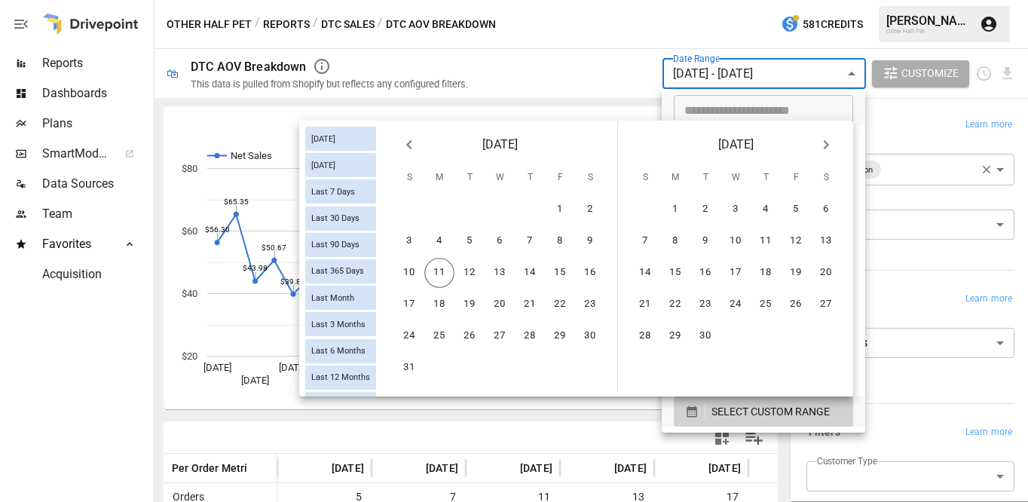
click at [417, 153] on icon "Previous month" at bounding box center [409, 145] width 18 height 18
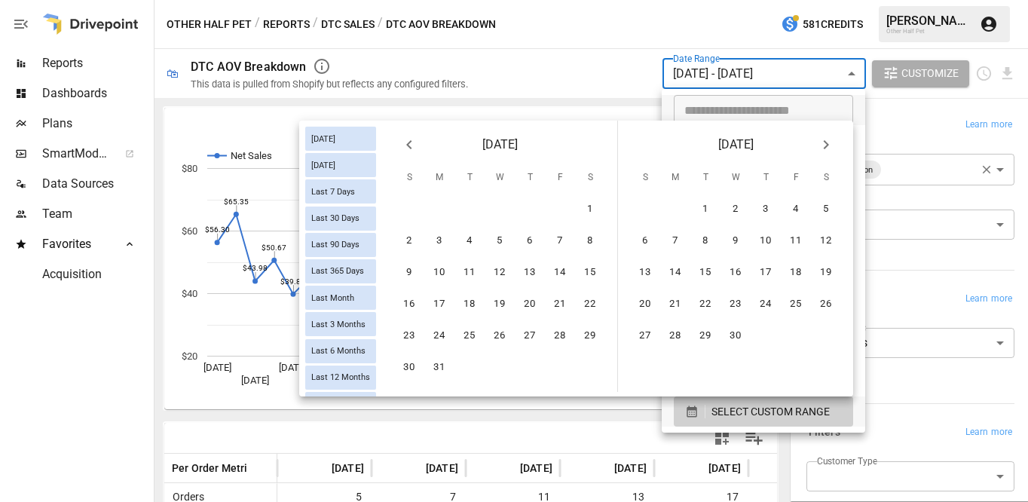
click at [417, 153] on icon "Previous month" at bounding box center [409, 145] width 18 height 18
click at [506, 203] on button "1" at bounding box center [500, 209] width 30 height 30
click at [822, 144] on icon "Next month" at bounding box center [826, 145] width 18 height 18
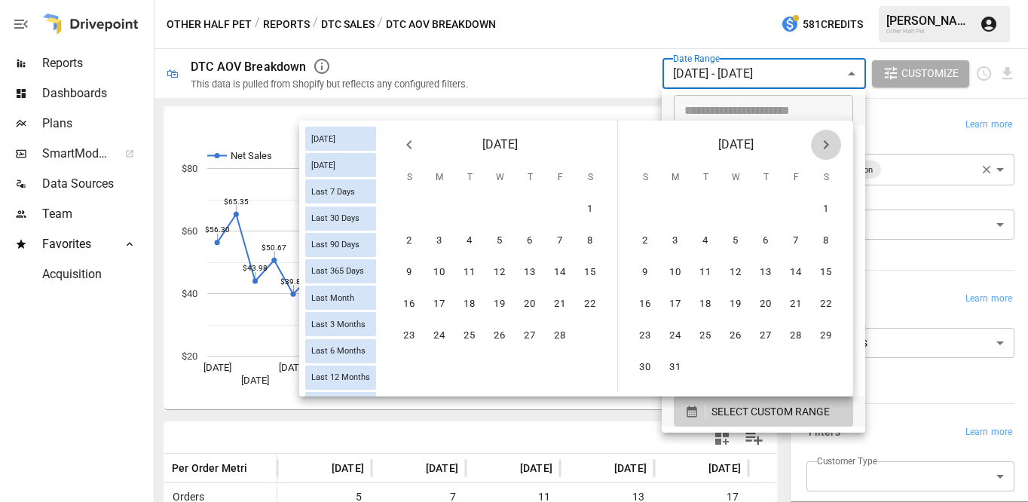
click at [822, 144] on icon "Next month" at bounding box center [826, 145] width 18 height 18
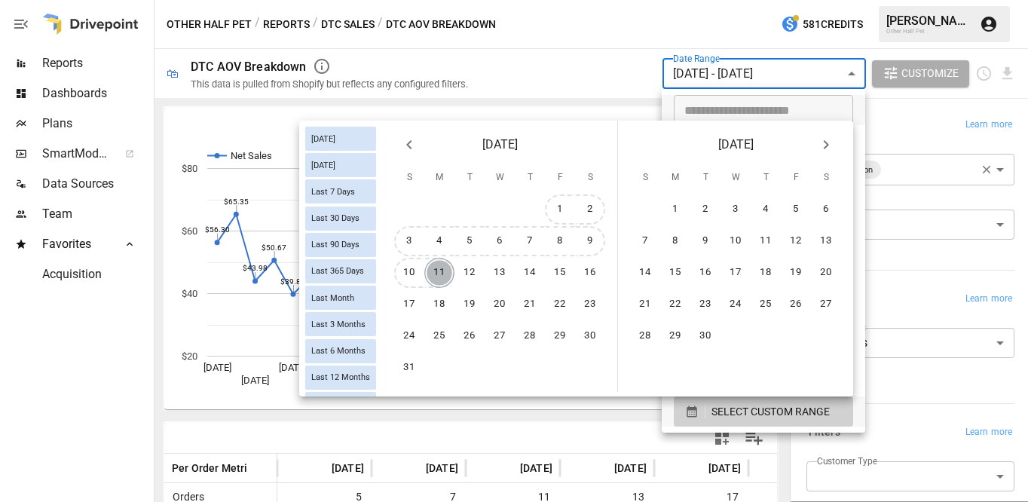
click at [445, 272] on button "11" at bounding box center [439, 273] width 30 height 30
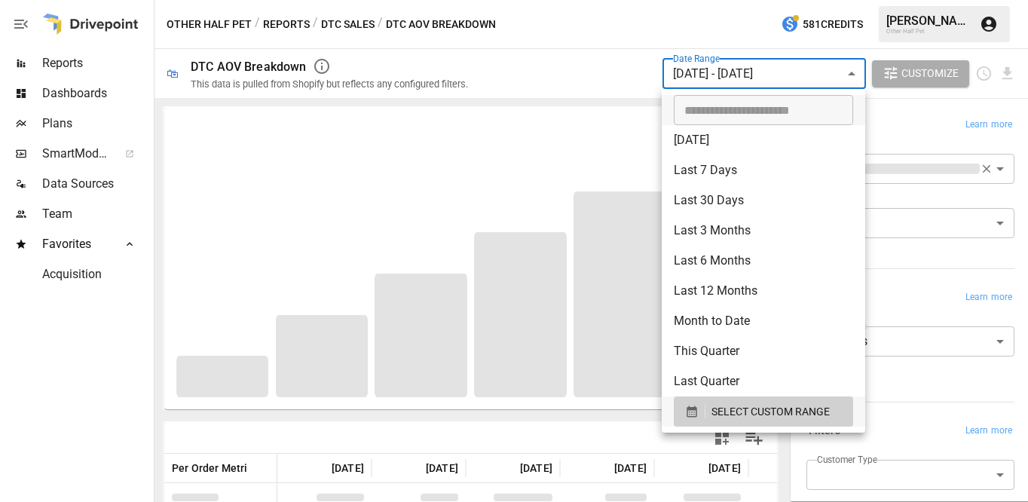
click at [597, 419] on div at bounding box center [514, 251] width 1028 height 502
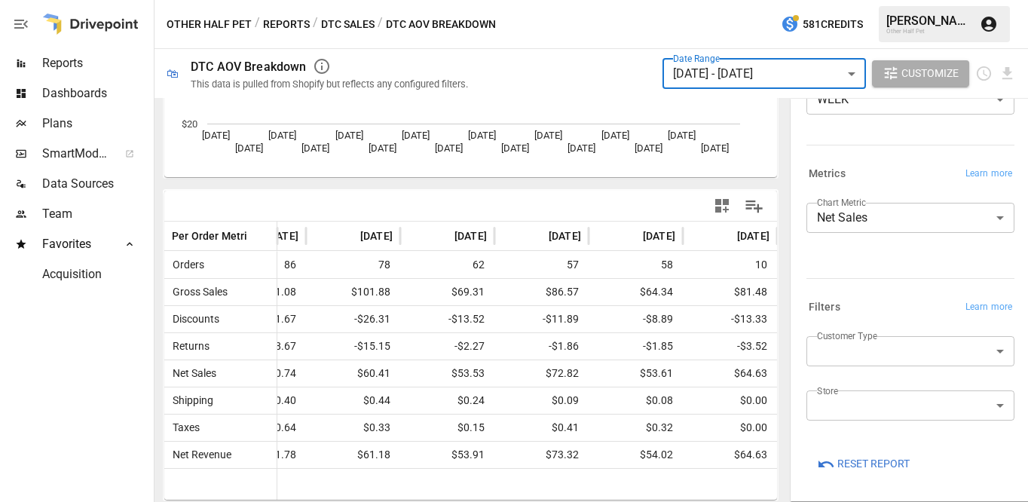
scroll to position [232, 0]
